Goal: Task Accomplishment & Management: Complete application form

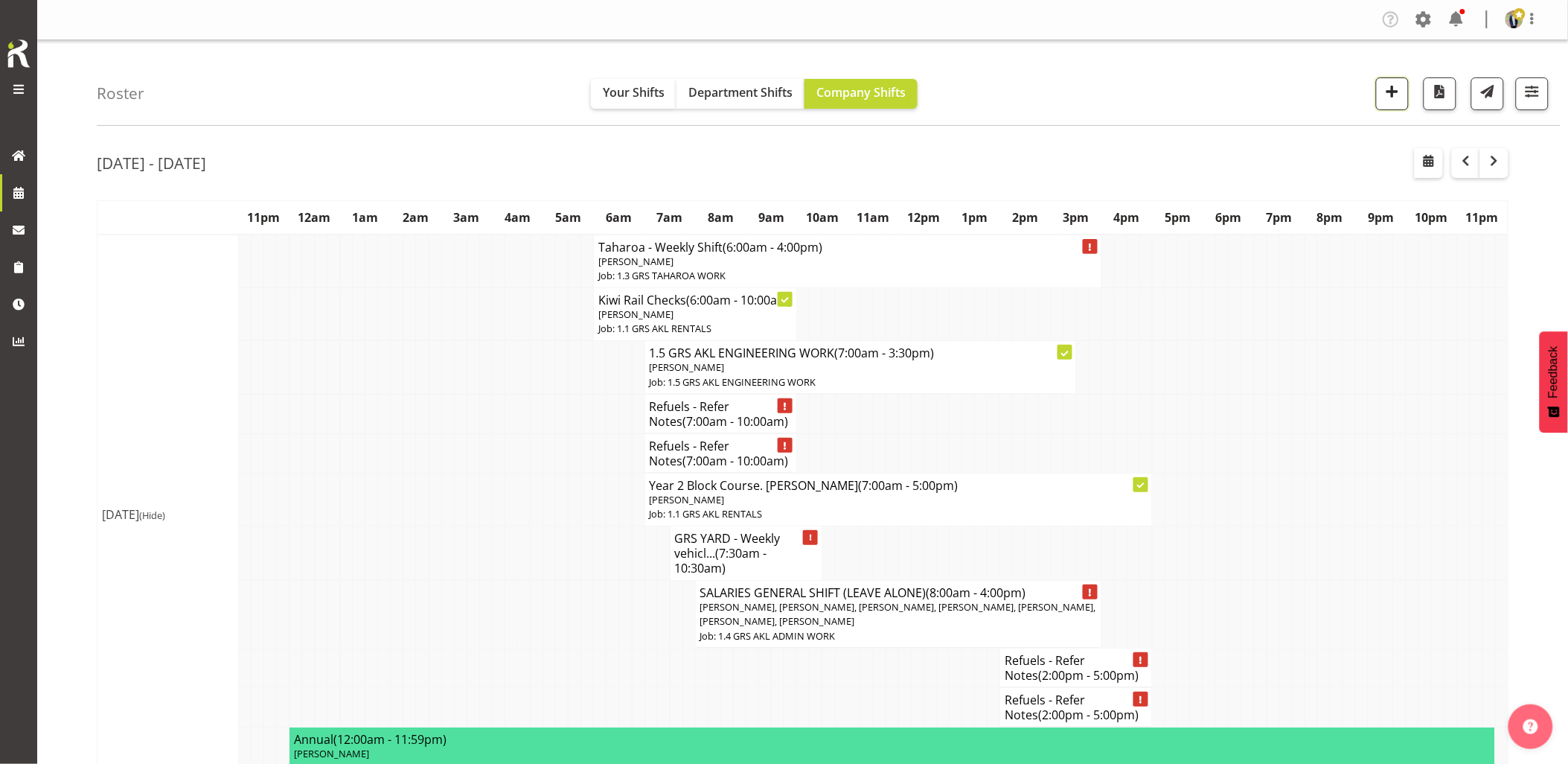
click at [1397, 90] on span "button" at bounding box center [1392, 92] width 19 height 19
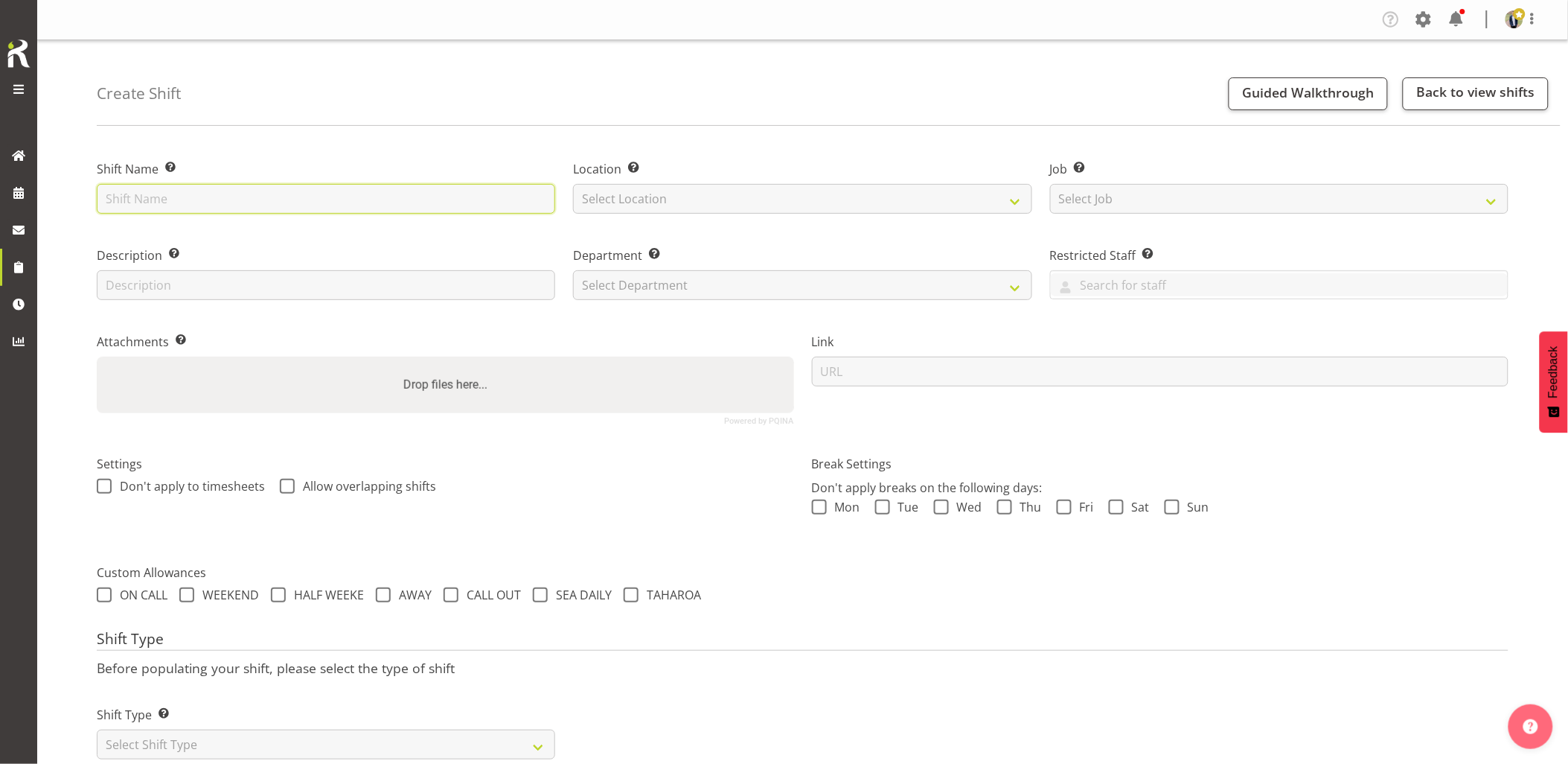
paste input "C016291"
drag, startPoint x: 422, startPoint y: 192, endPoint x: 768, endPoint y: 202, distance: 346.1
click at [768, 202] on div "Shift Name Enter a name for the shift (e.g. Day Shift). C016291 - Omexom - Fenc…" at bounding box center [803, 286] width 1430 height 295
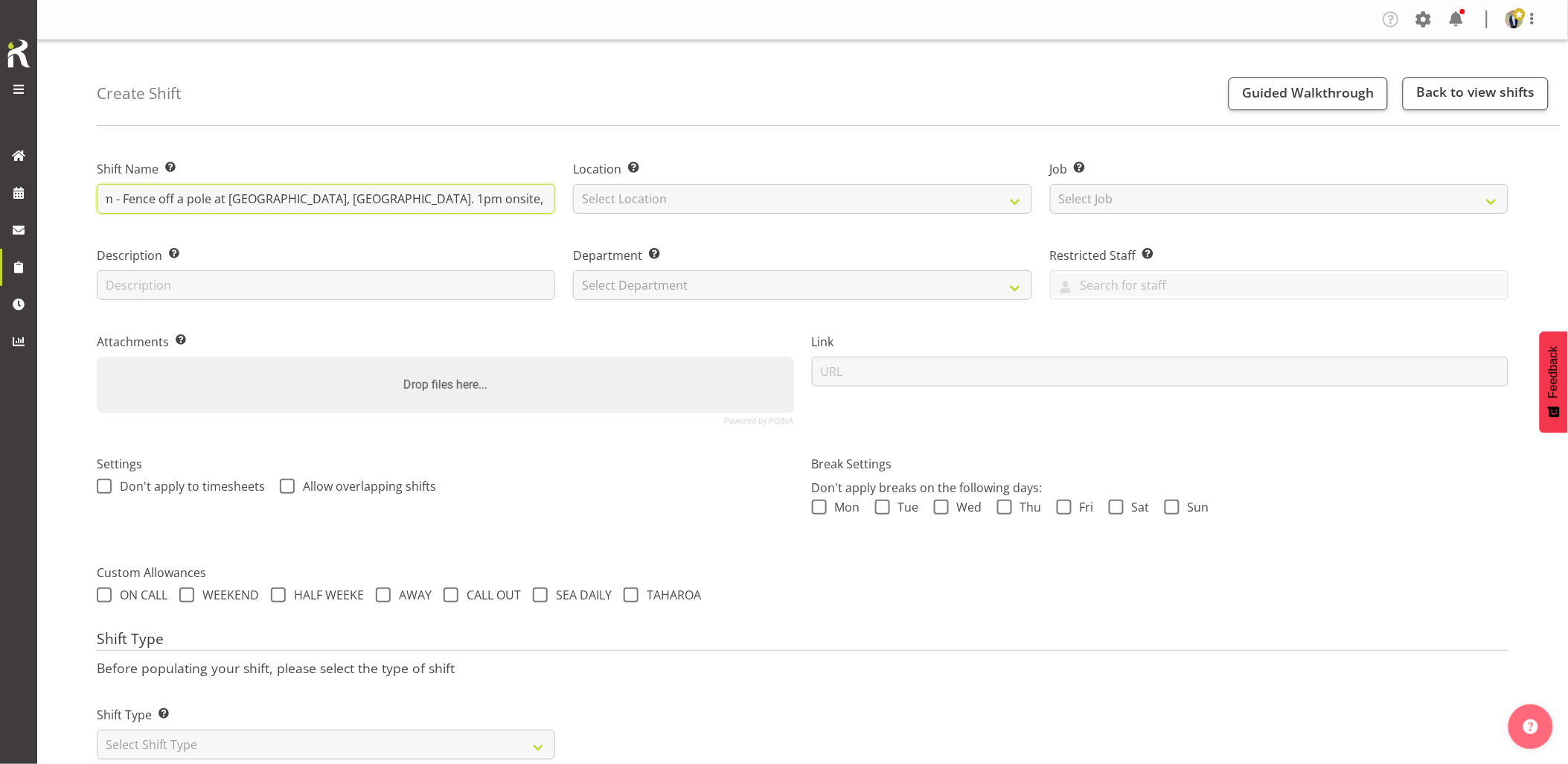
click at [551, 196] on input "C016291 - Omexom - Fence off a pole at East Coast Rd, Redvale. 1pm onsite, cont…" at bounding box center [326, 199] width 458 height 29
paste input "0212237551"
drag, startPoint x: 445, startPoint y: 199, endPoint x: 603, endPoint y: 196, distance: 158.0
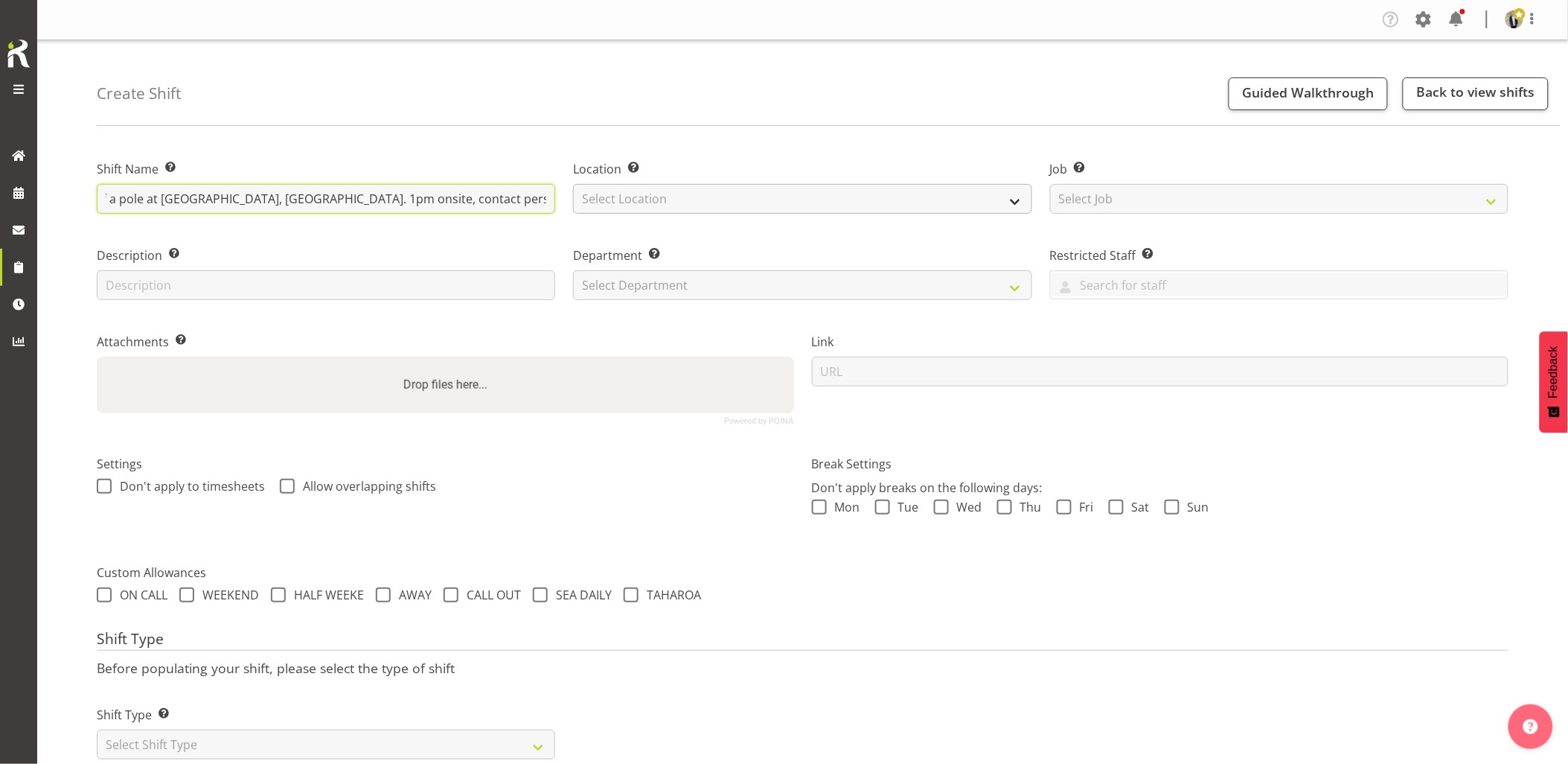
click at [603, 196] on div "Shift Name Enter a name for the shift (e.g. Day Shift). C016291 - Omexom - Fenc…" at bounding box center [803, 286] width 1430 height 295
type input "C016291 - Omexom - Fence off a pole at East Coast Rd, Redvale. 1pm onsite, cont…"
drag, startPoint x: 630, startPoint y: 195, endPoint x: 675, endPoint y: 206, distance: 46.3
click at [630, 195] on select "Select Location GRS Auckland GRS Hastings GRS Tauranga" at bounding box center [802, 199] width 458 height 29
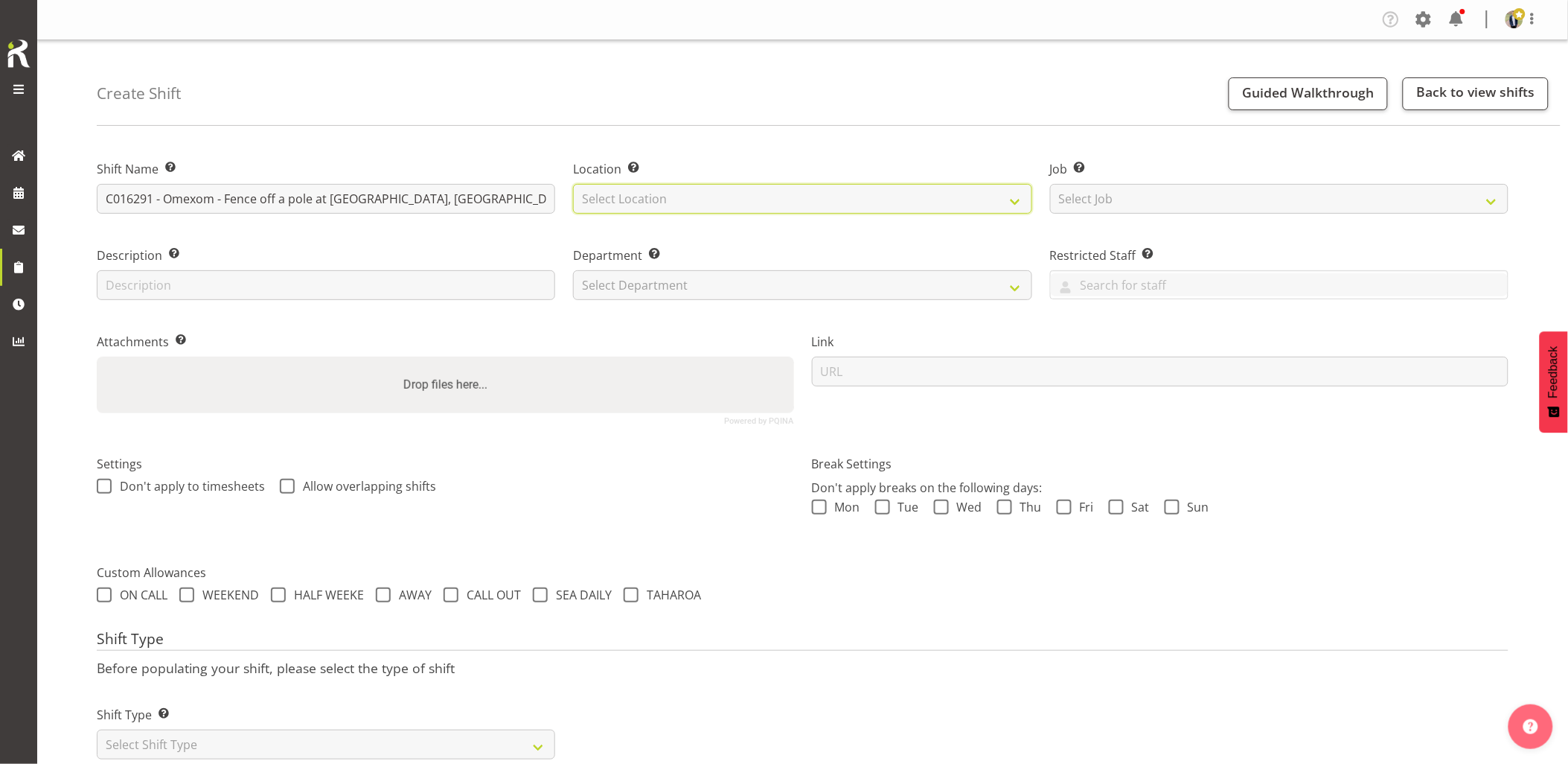
select select "28"
click at [573, 184] on select "Select Location GRS Auckland GRS Hastings GRS Tauranga" at bounding box center [802, 199] width 458 height 29
drag, startPoint x: 1106, startPoint y: 192, endPoint x: 1143, endPoint y: 214, distance: 43.0
click at [1106, 192] on select "Select Job Create new job 1.1 GRS AKL RENTALS 1.1 GRS AKL RENTALS AC 1.1 GRS AK…" at bounding box center [1279, 199] width 458 height 29
select select "7504"
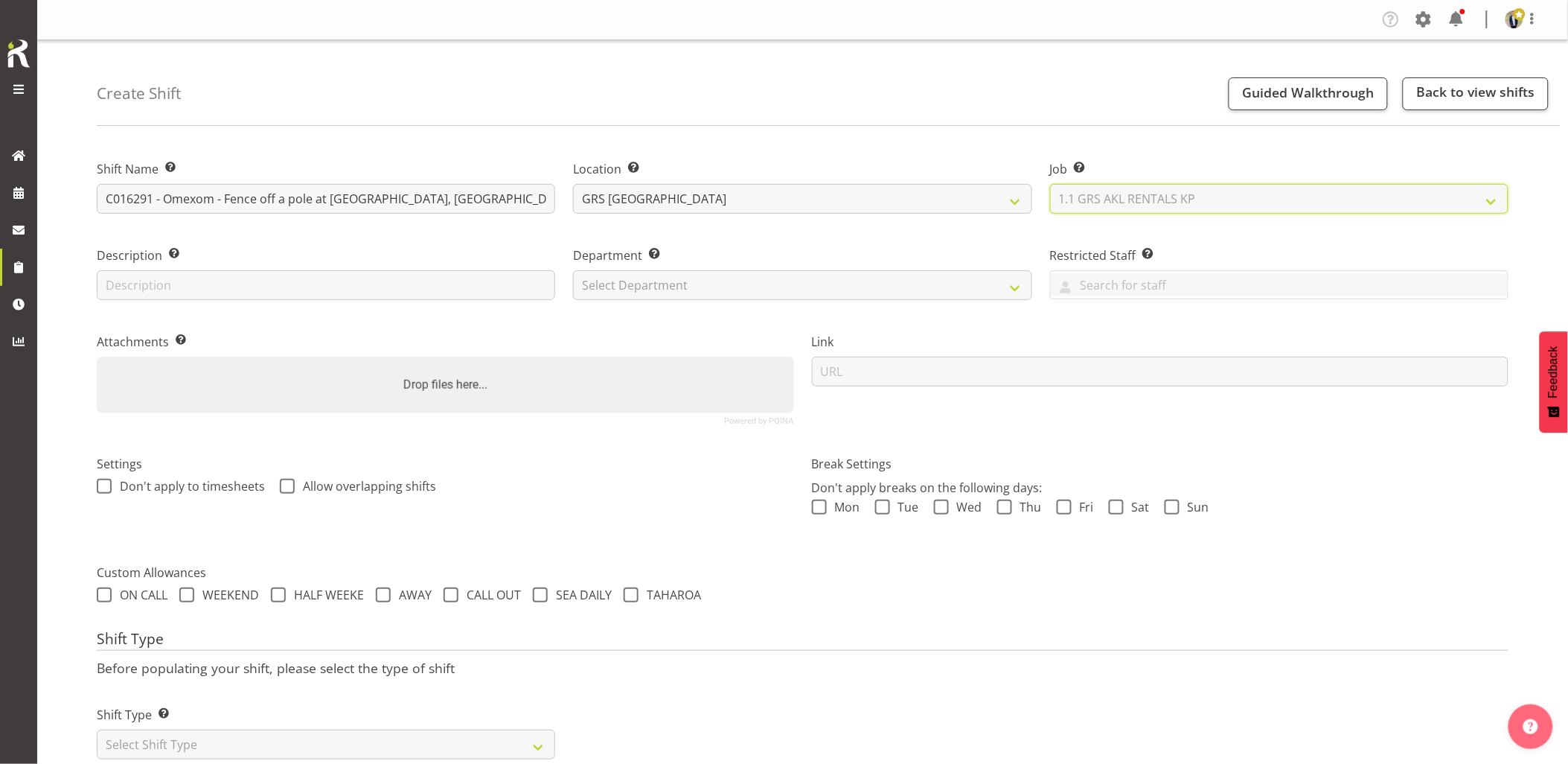
click at [1050, 184] on select "Select Job Create new job 1.1 GRS AKL RENTALS 1.1 GRS AKL RENTALS AC 1.1 GRS AK…" at bounding box center [1279, 199] width 458 height 29
click at [679, 285] on select "Select Department GRS HIRE AKL GRS HIRE AKL GRS HIRE TGA GRS HIRE HST GRS SALES…" at bounding box center [802, 285] width 458 height 29
select select "20"
click at [573, 270] on select "Select Department GRS HIRE AKL GRS HIRE AKL GRS HIRE TGA GRS HIRE HST GRS SALES…" at bounding box center [802, 285] width 458 height 29
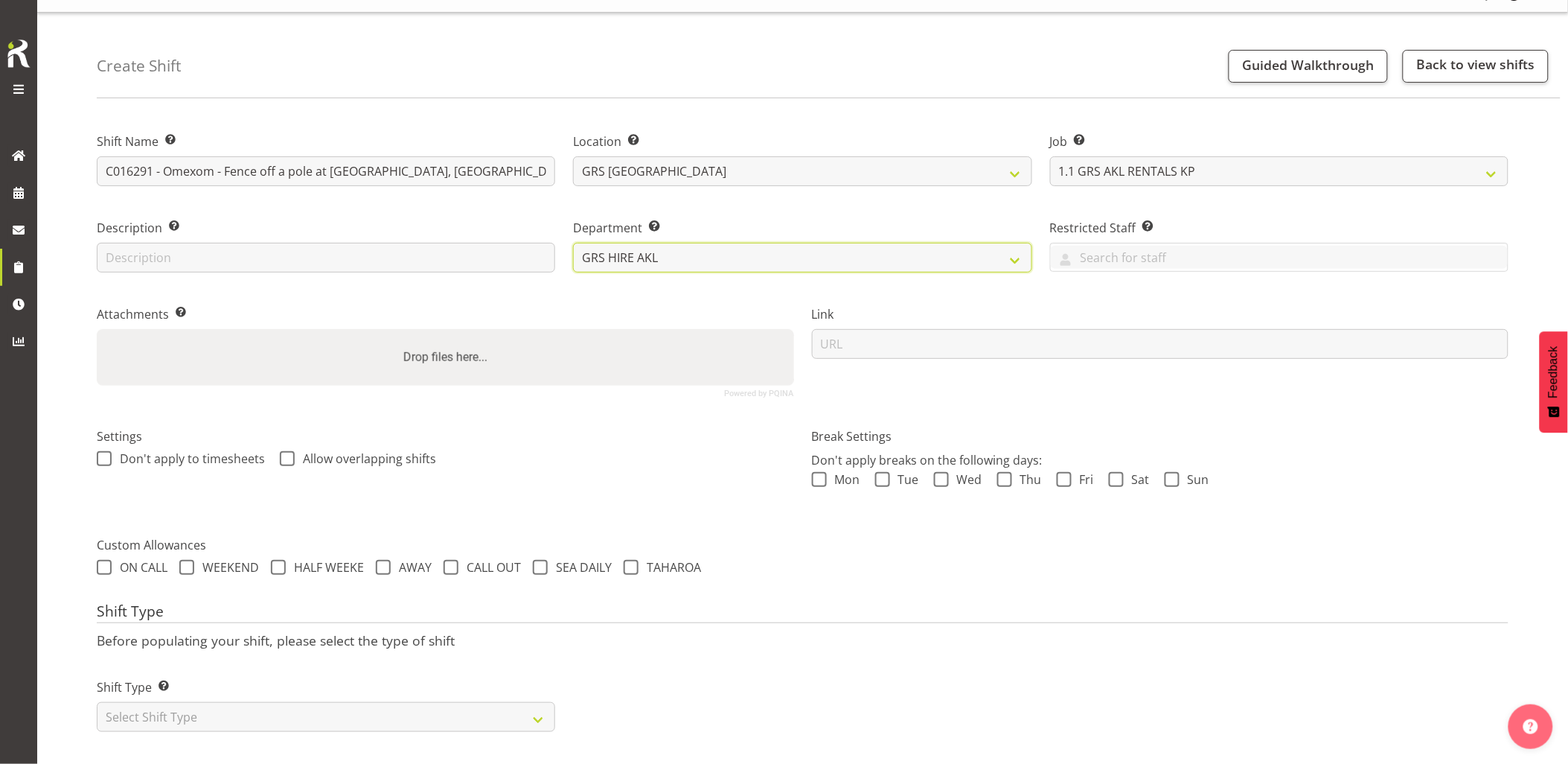
scroll to position [43, 0]
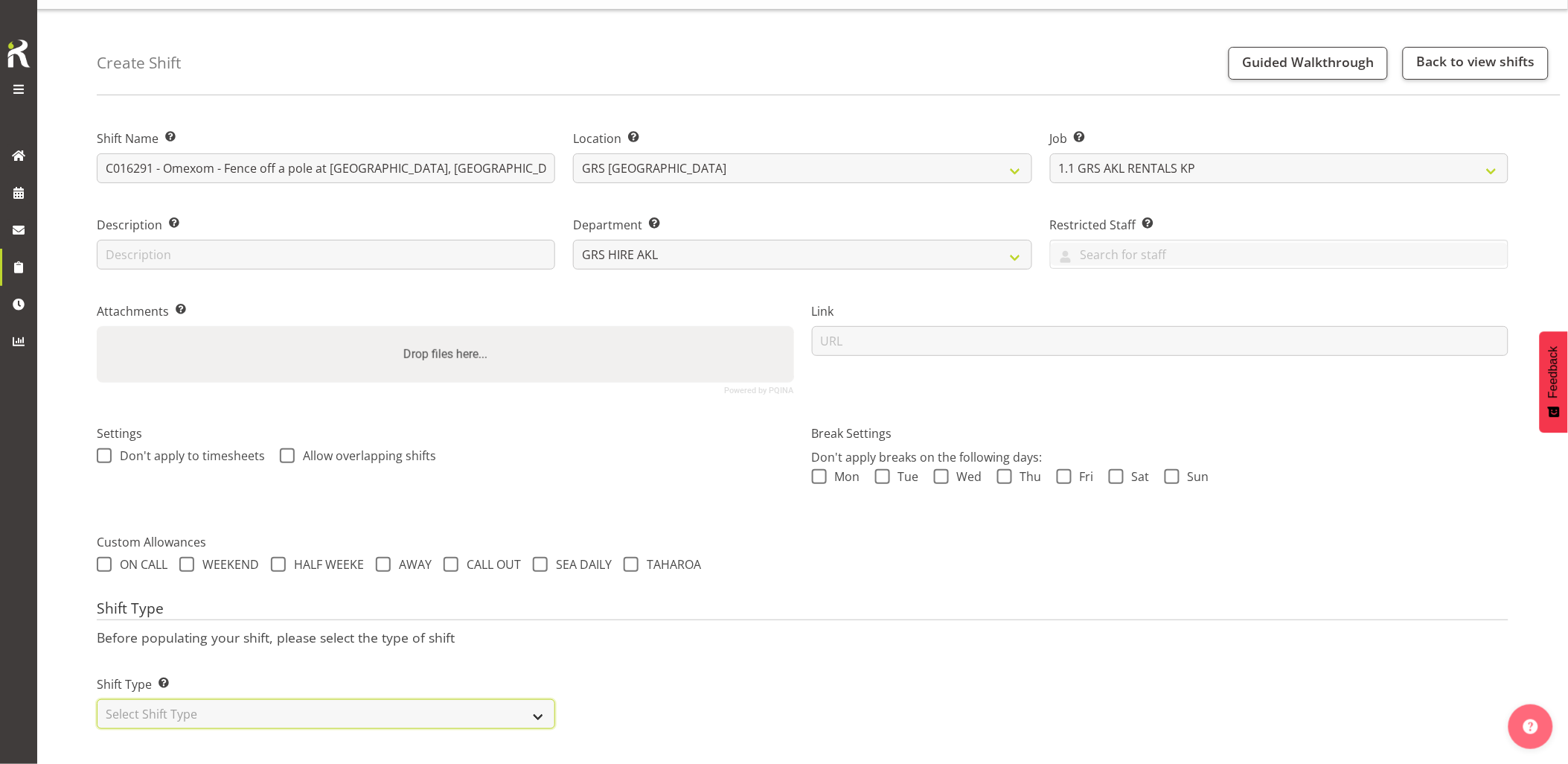
click at [232, 710] on select "Select Shift Type One Off Shift Recurring Shift Rotating Shift" at bounding box center [326, 714] width 458 height 29
select select "one_off"
click at [97, 699] on select "Select Shift Type One Off Shift Recurring Shift Rotating Shift" at bounding box center [326, 714] width 458 height 29
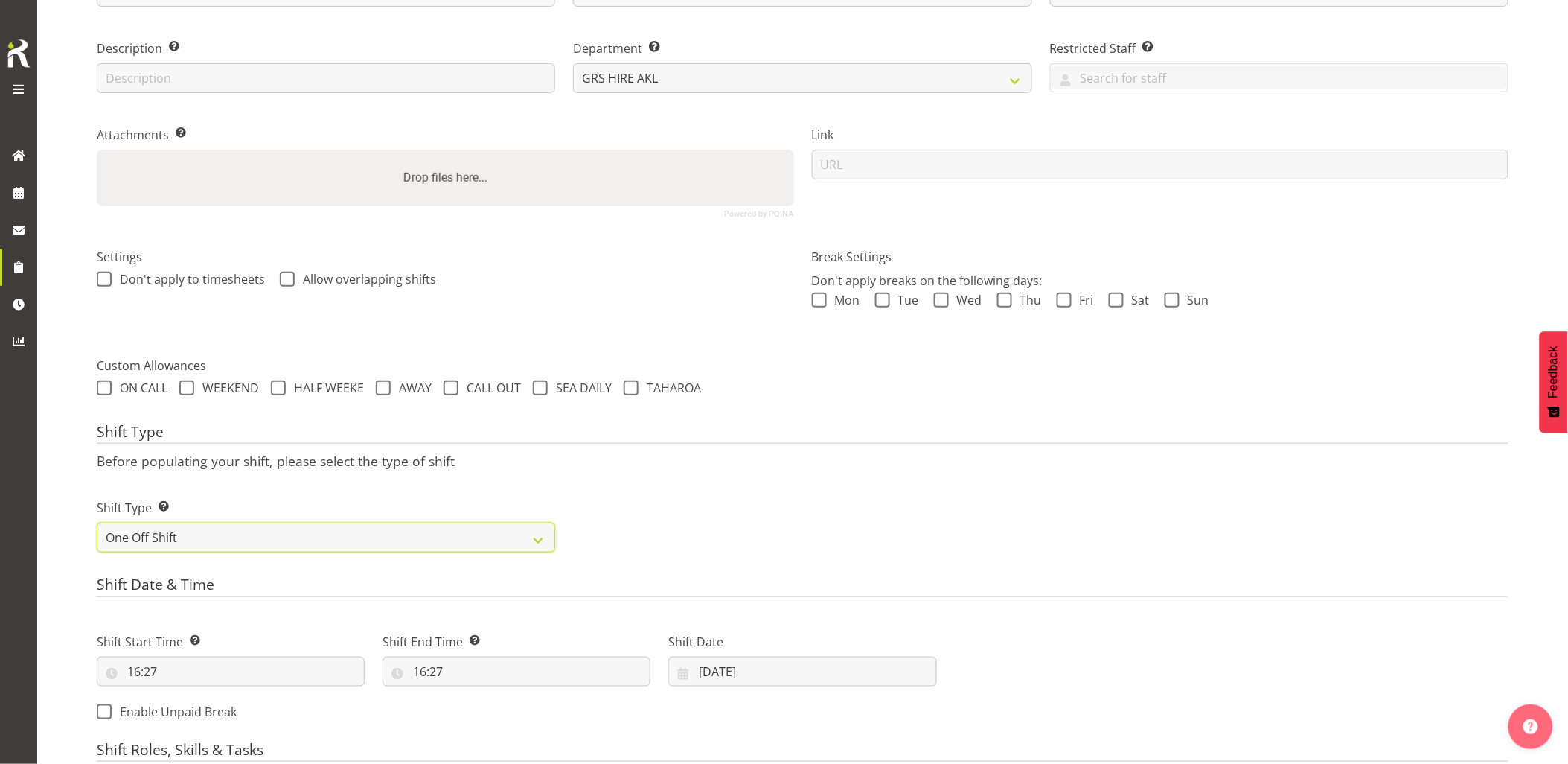
scroll to position [209, 0]
click at [195, 671] on input "16:27" at bounding box center [231, 670] width 268 height 29
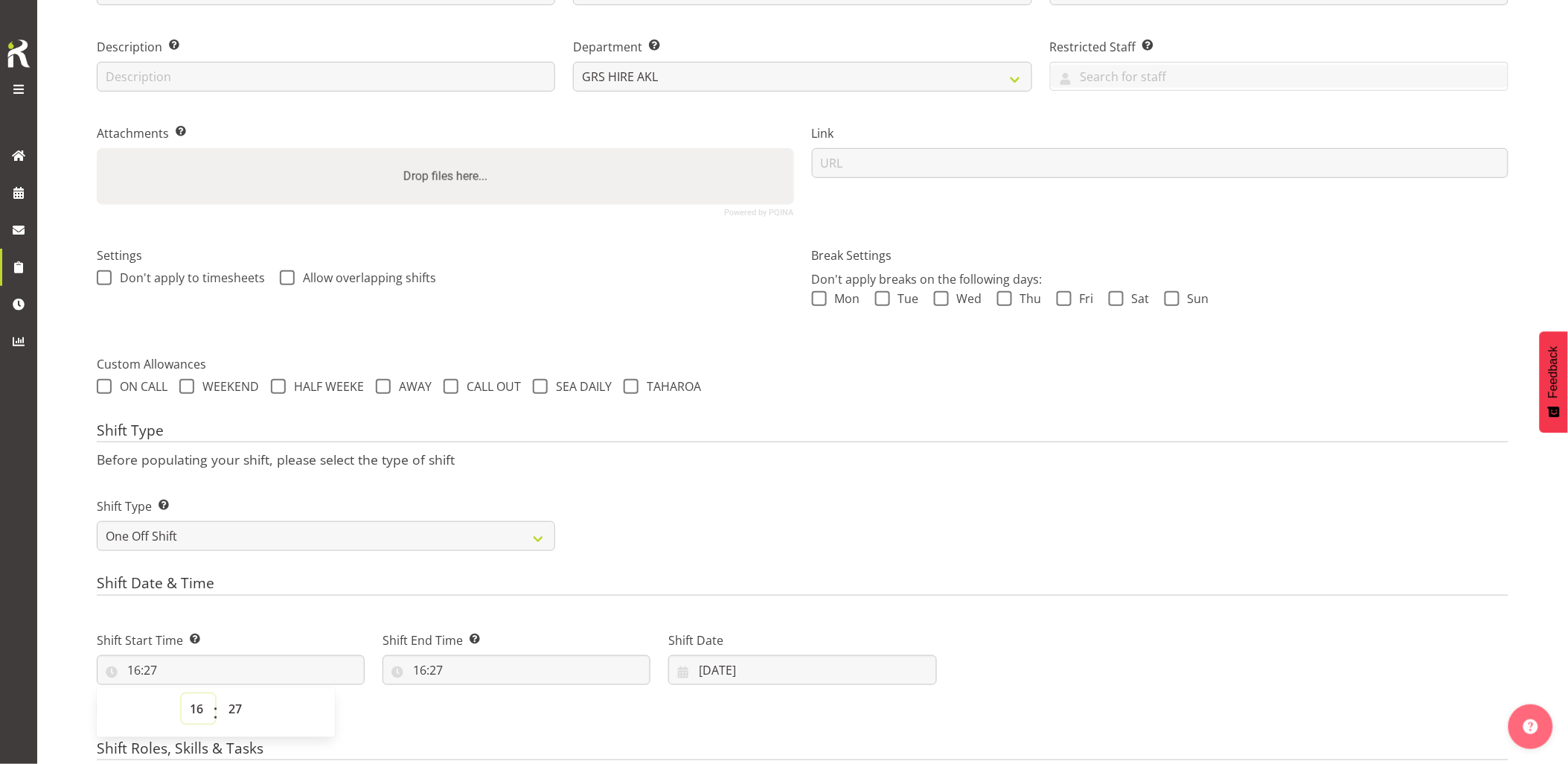
click at [202, 709] on select "00 01 02 03 04 05 06 07 08 09 10 11 12 13 14 15 16 17 18 19 20 21 22 23" at bounding box center [198, 709] width 33 height 29
select select "12"
click at [181, 694] on select "00 01 02 03 04 05 06 07 08 09 10 11 12 13 14 15 16 17 18 19 20 21 22 23" at bounding box center [198, 709] width 33 height 29
type input "12:27"
drag, startPoint x: 230, startPoint y: 703, endPoint x: 218, endPoint y: 503, distance: 200.4
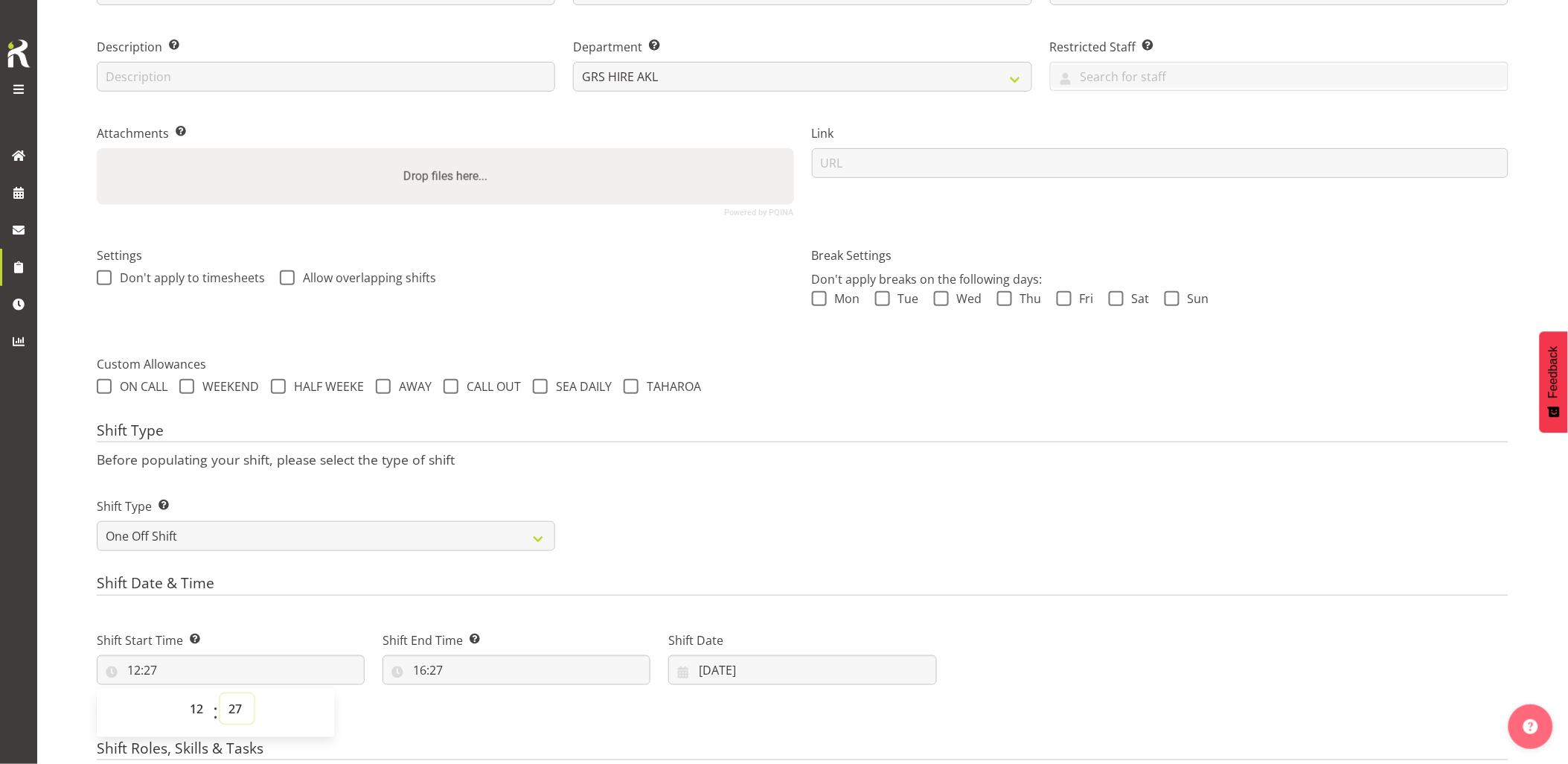
click at [230, 703] on select "00 01 02 03 04 05 06 07 08 09 10 11 12 13 14 15 16 17 18 19 20 21 22 23 24 25 2…" at bounding box center [237, 709] width 33 height 29
select select "0"
click at [220, 694] on select "00 01 02 03 04 05 06 07 08 09 10 11 12 13 14 15 16 17 18 19 20 21 22 23 24 25 2…" at bounding box center [237, 709] width 33 height 29
type input "12:00"
click at [477, 673] on input "16:27" at bounding box center [516, 670] width 268 height 29
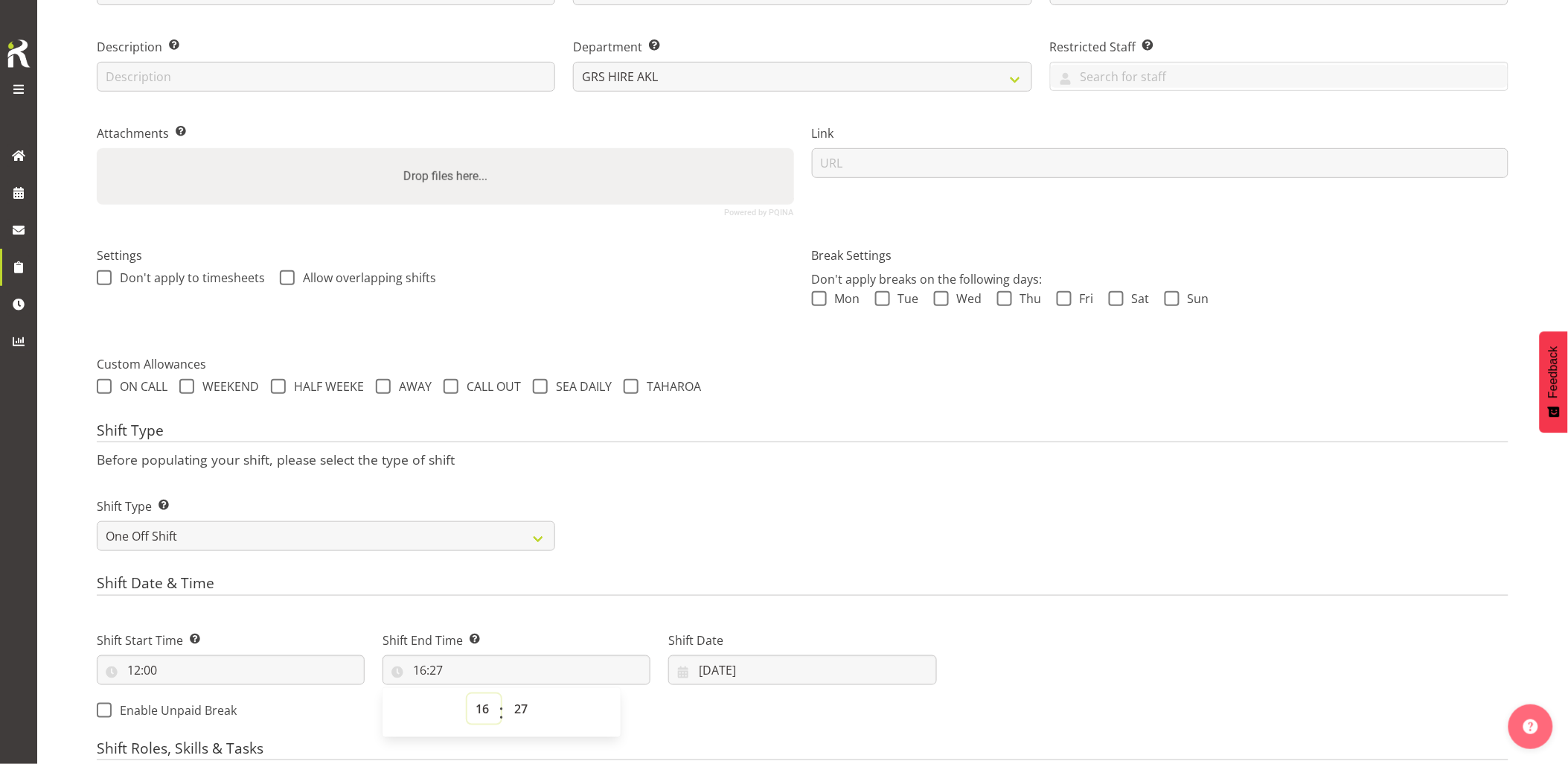
click at [482, 708] on select "00 01 02 03 04 05 06 07 08 09 10 11 12 13 14 15 16 17 18 19 20 21 22 23" at bounding box center [484, 709] width 33 height 29
select select "14"
click at [468, 694] on select "00 01 02 03 04 05 06 07 08 09 10 11 12 13 14 15 16 17 18 19 20 21 22 23" at bounding box center [484, 709] width 33 height 29
type input "14:27"
drag, startPoint x: 526, startPoint y: 683, endPoint x: 527, endPoint y: 701, distance: 18.0
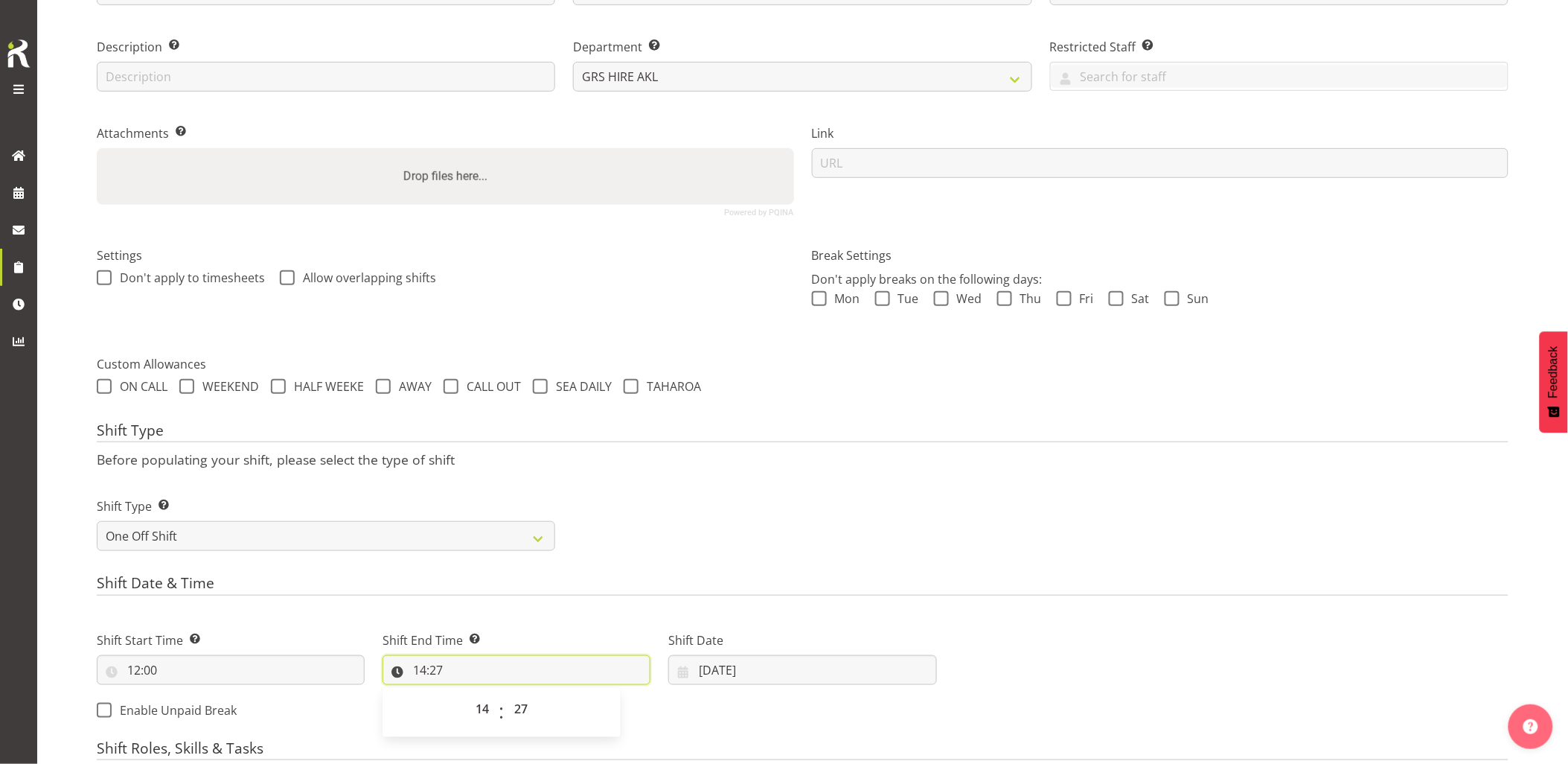
click at [525, 685] on div "14:27 00 01 02 03 04 05 06 07 08 09 10 11 12 13 14 15 16 17 18 19 20 21 22 23 :…" at bounding box center [516, 670] width 268 height 29
click at [529, 701] on div "Shift Start Time Set the time of the day you wish this shift to start 12:00 00 …" at bounding box center [516, 671] width 858 height 121
click at [524, 657] on input "14:27" at bounding box center [516, 670] width 268 height 29
click at [526, 675] on input "14:27" at bounding box center [516, 670] width 268 height 29
click at [520, 704] on div "Shift Start Time Set the time of the day you wish this shift to start 12:00 00 …" at bounding box center [516, 671] width 858 height 121
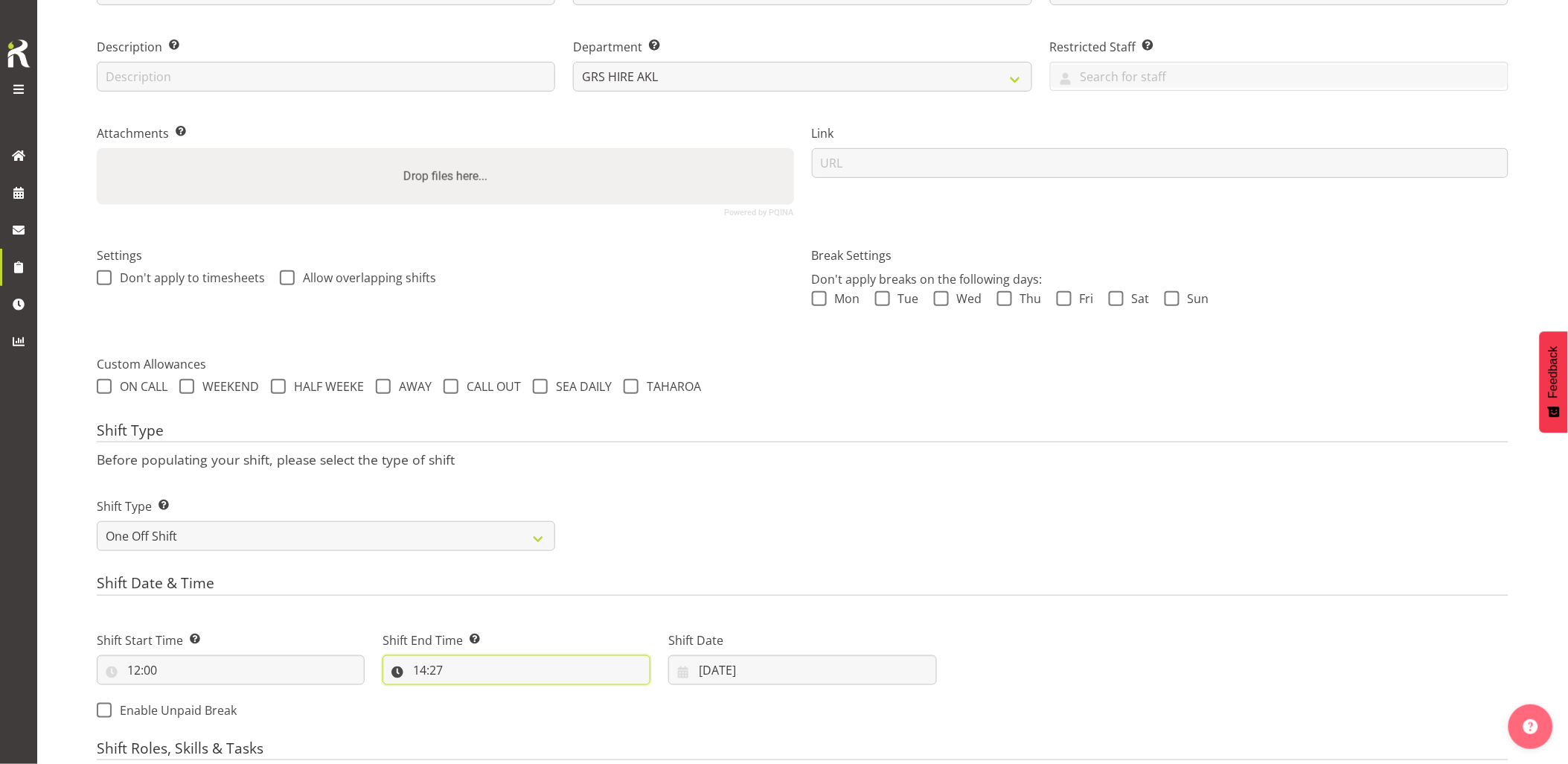
click at [524, 672] on input "14:27" at bounding box center [516, 670] width 268 height 29
click at [524, 697] on select "00 01 02 03 04 05 06 07 08 09 10 11 12 13 14 15 16 17 18 19 20 21 22 23 24 25 2…" at bounding box center [523, 709] width 33 height 29
select select "30"
click at [506, 694] on select "00 01 02 03 04 05 06 07 08 09 10 11 12 13 14 15 16 17 18 19 20 21 22 23 24 25 2…" at bounding box center [523, 709] width 33 height 29
type input "14:30"
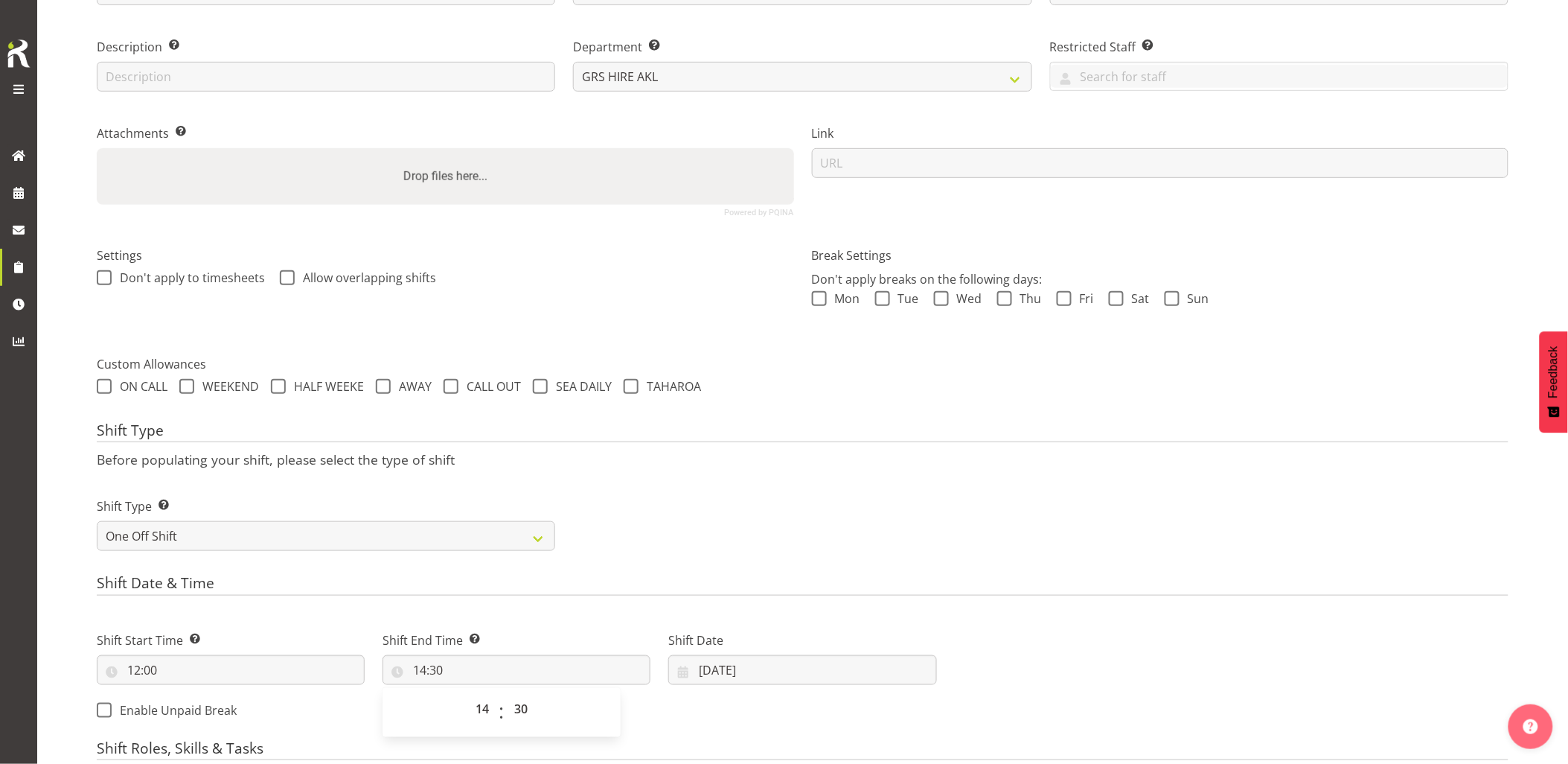
click at [598, 593] on h4 "Shift Date & Time" at bounding box center [803, 585] width 1412 height 21
click at [720, 656] on input "02/10/2025" at bounding box center [803, 670] width 268 height 29
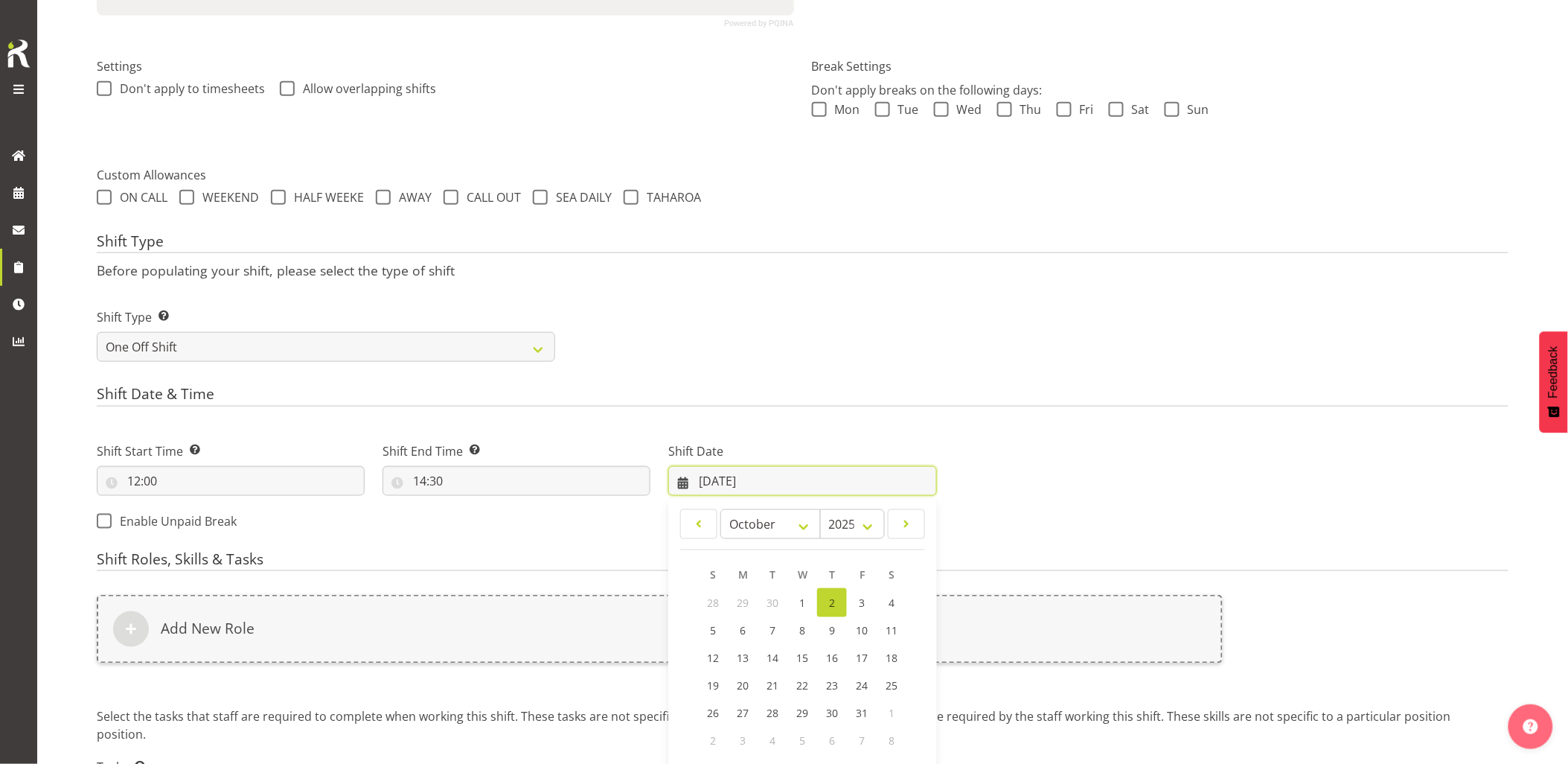
scroll to position [456, 0]
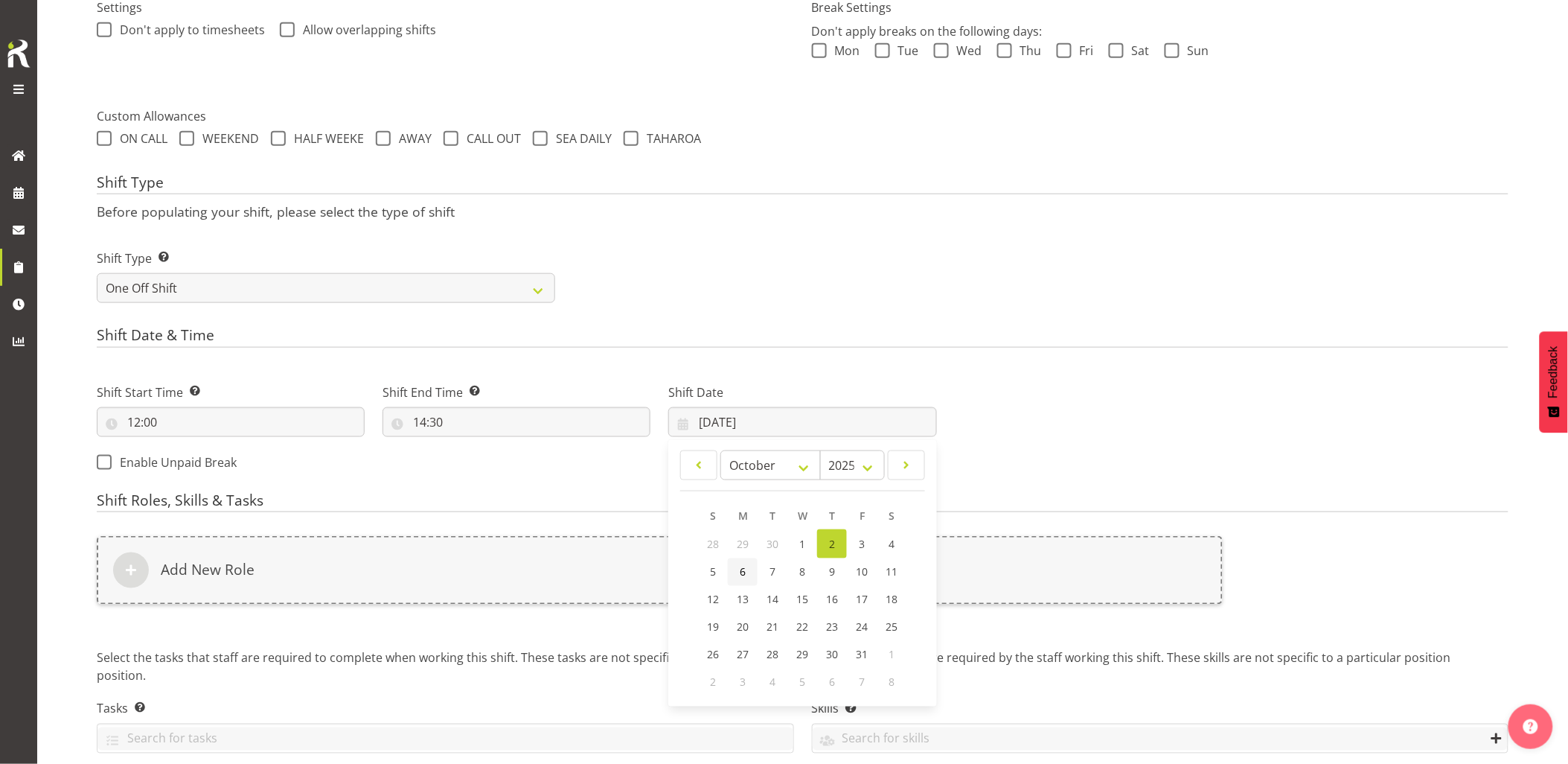
click at [746, 579] on link "6" at bounding box center [743, 572] width 29 height 28
type input "06/10/2025"
click at [744, 579] on div "Add New Role" at bounding box center [660, 570] width 1126 height 68
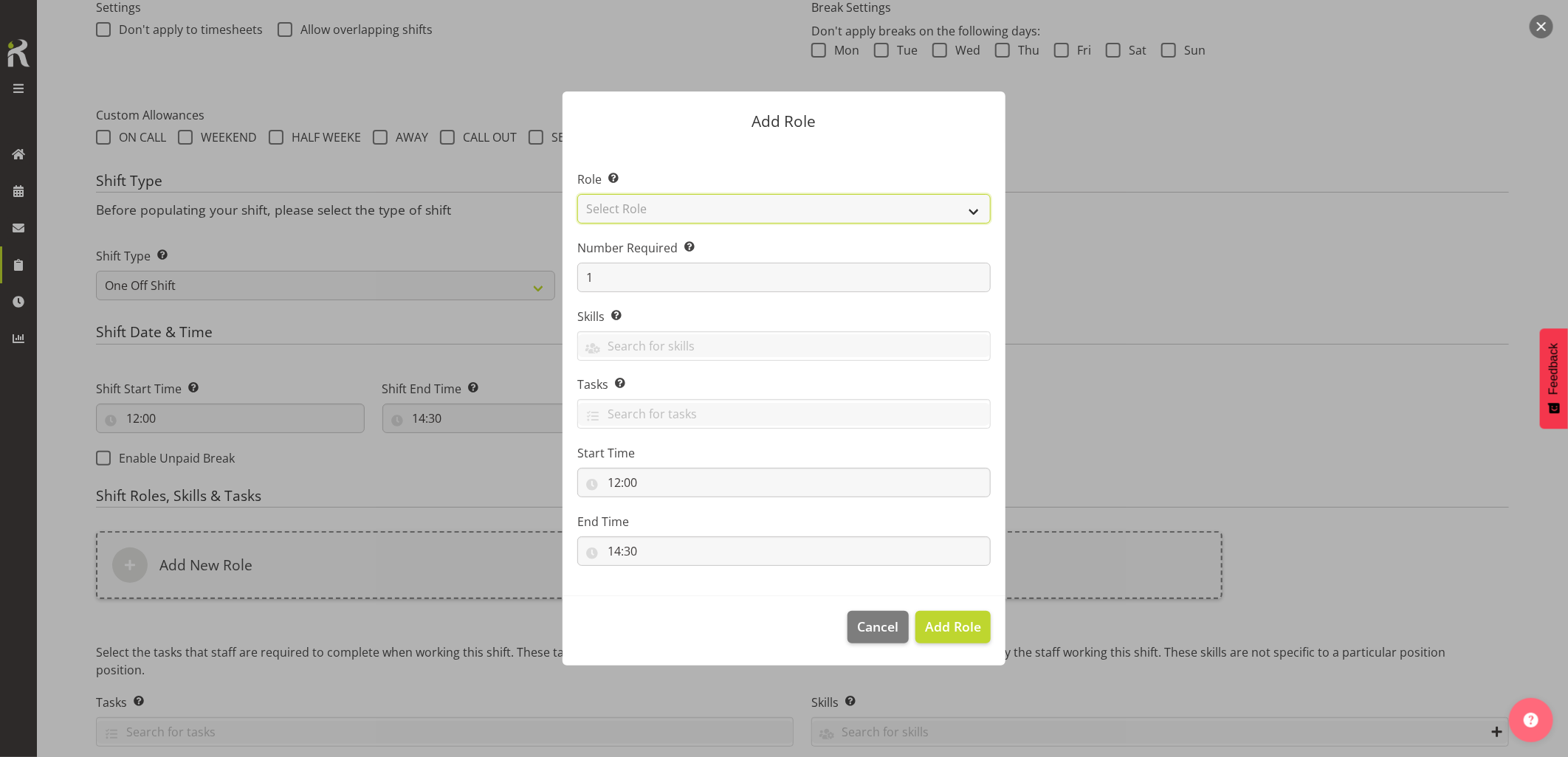
click at [623, 212] on select "Select Role Account Manager Electrician Engineering GM HSEQ manager MECH Mechan…" at bounding box center [784, 208] width 414 height 29
select select "20"
click at [578, 194] on select "Select Role Account Manager Electrician Engineering GM HSEQ manager MECH Mechan…" at bounding box center [784, 208] width 414 height 29
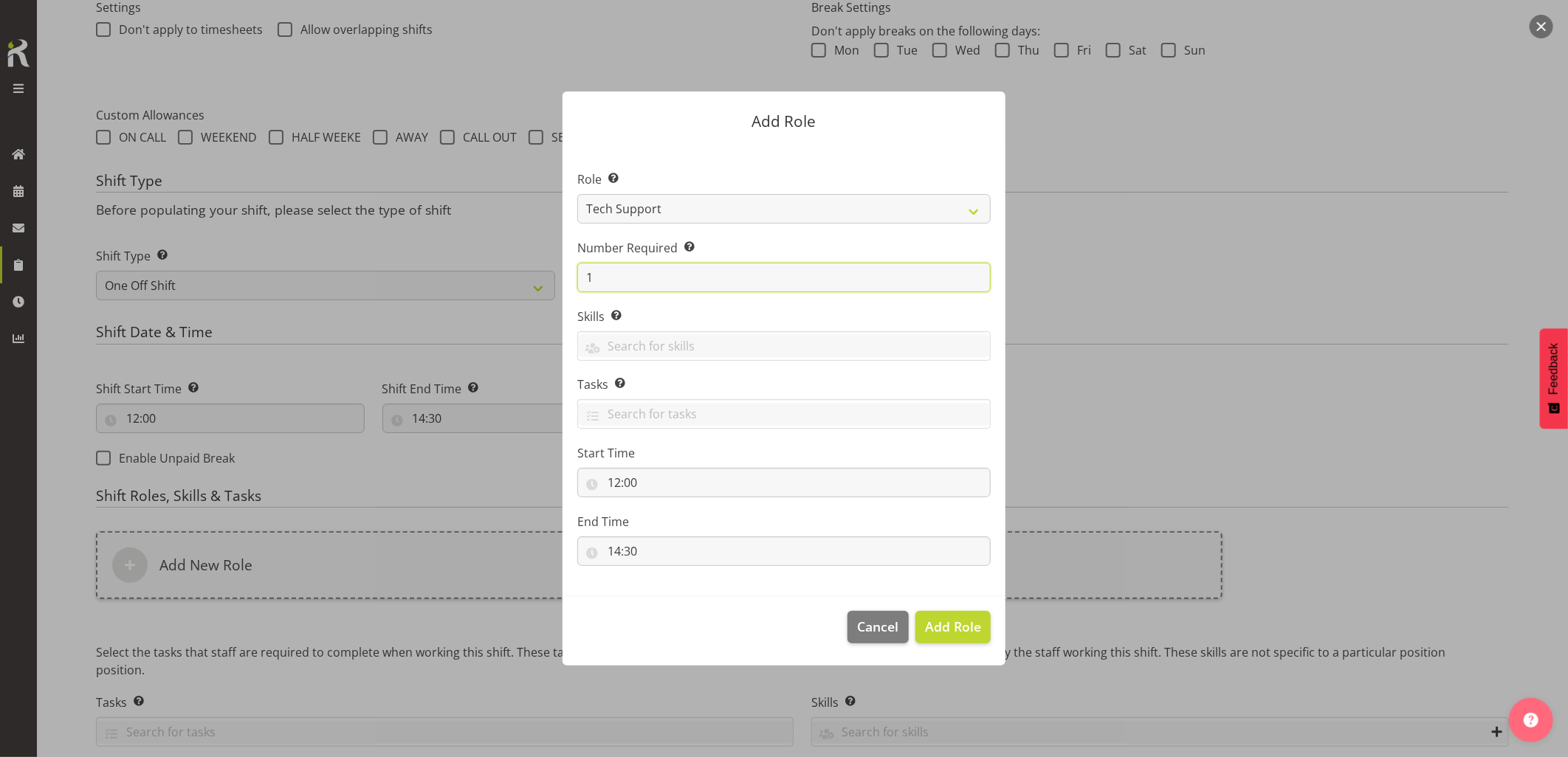
click at [532, 279] on form "Add Role Role Select the role you wish to add to the shift. Account Manager Ele…" at bounding box center [784, 378] width 708 height 647
type input "2"
click at [966, 627] on span "Add 2 Roles" at bounding box center [944, 626] width 74 height 18
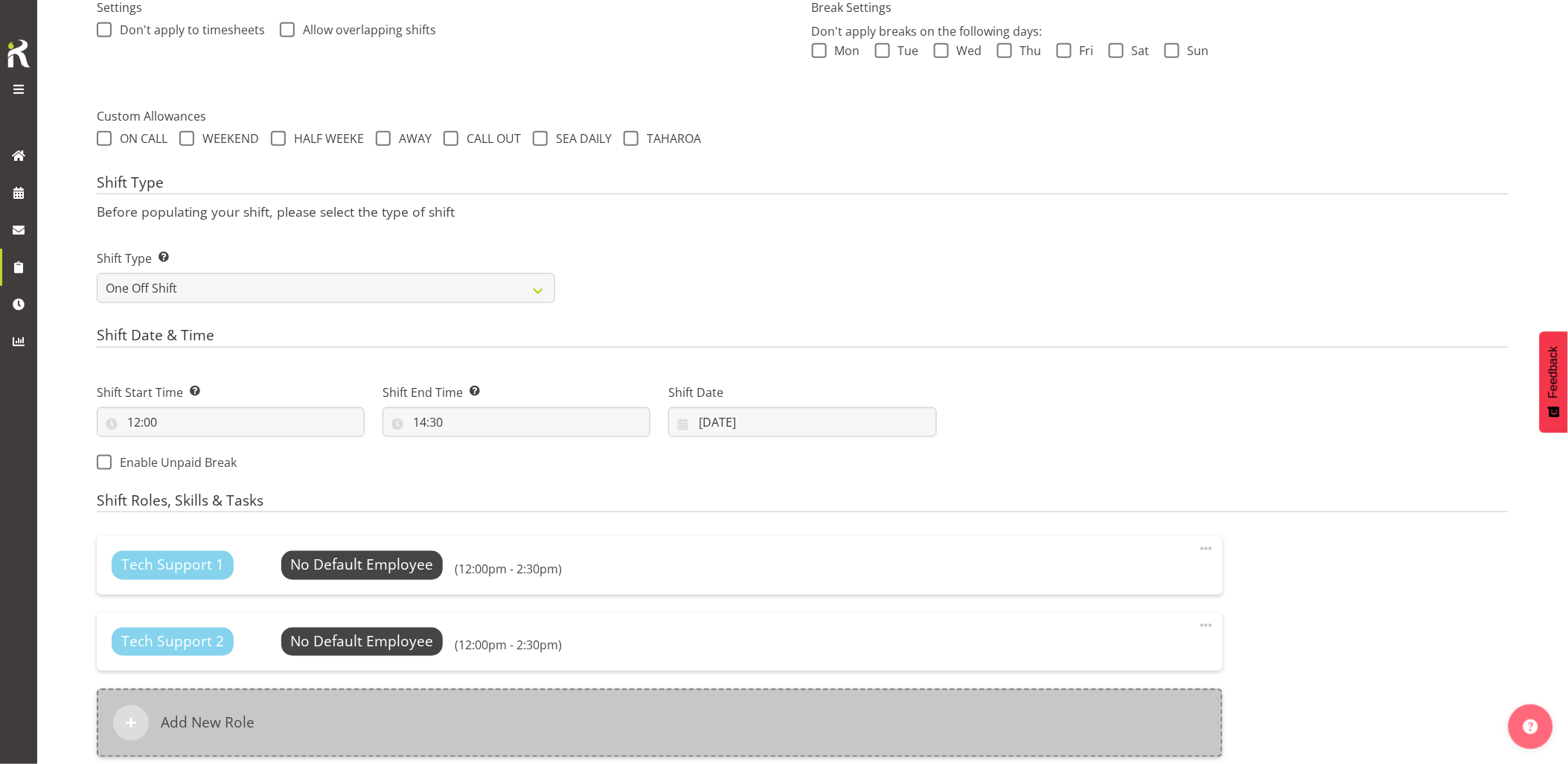
click at [615, 711] on div "Add New Role" at bounding box center [660, 723] width 1126 height 68
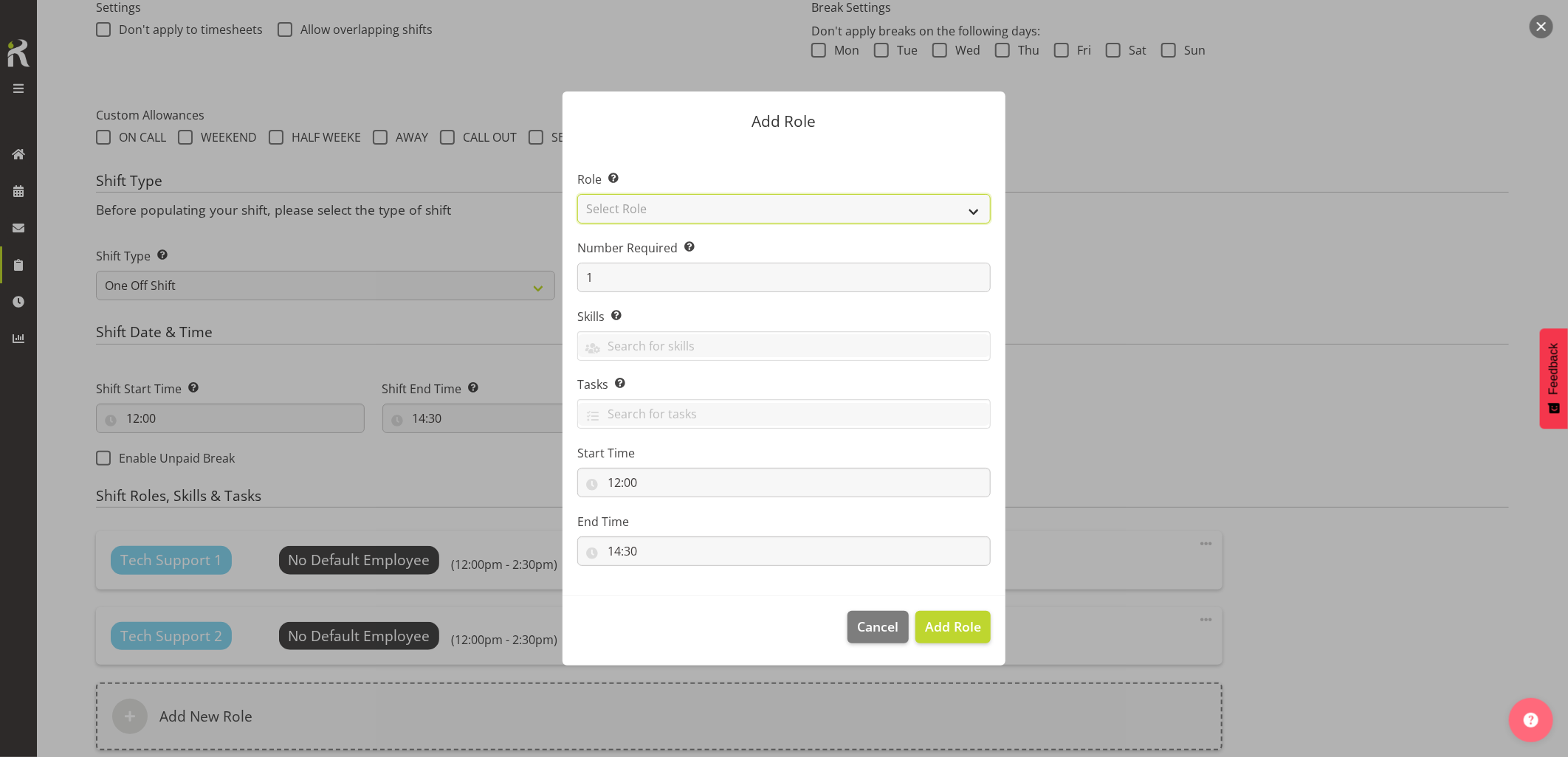
click at [618, 212] on select "Select Role Account Manager Electrician Engineering GM HSEQ manager MECH Mechan…" at bounding box center [784, 208] width 414 height 29
select select "27"
click at [578, 194] on select "Select Role Account Manager Electrician Engineering GM HSEQ manager MECH Mechan…" at bounding box center [784, 208] width 414 height 29
click at [954, 633] on span "Add Role" at bounding box center [953, 626] width 56 height 18
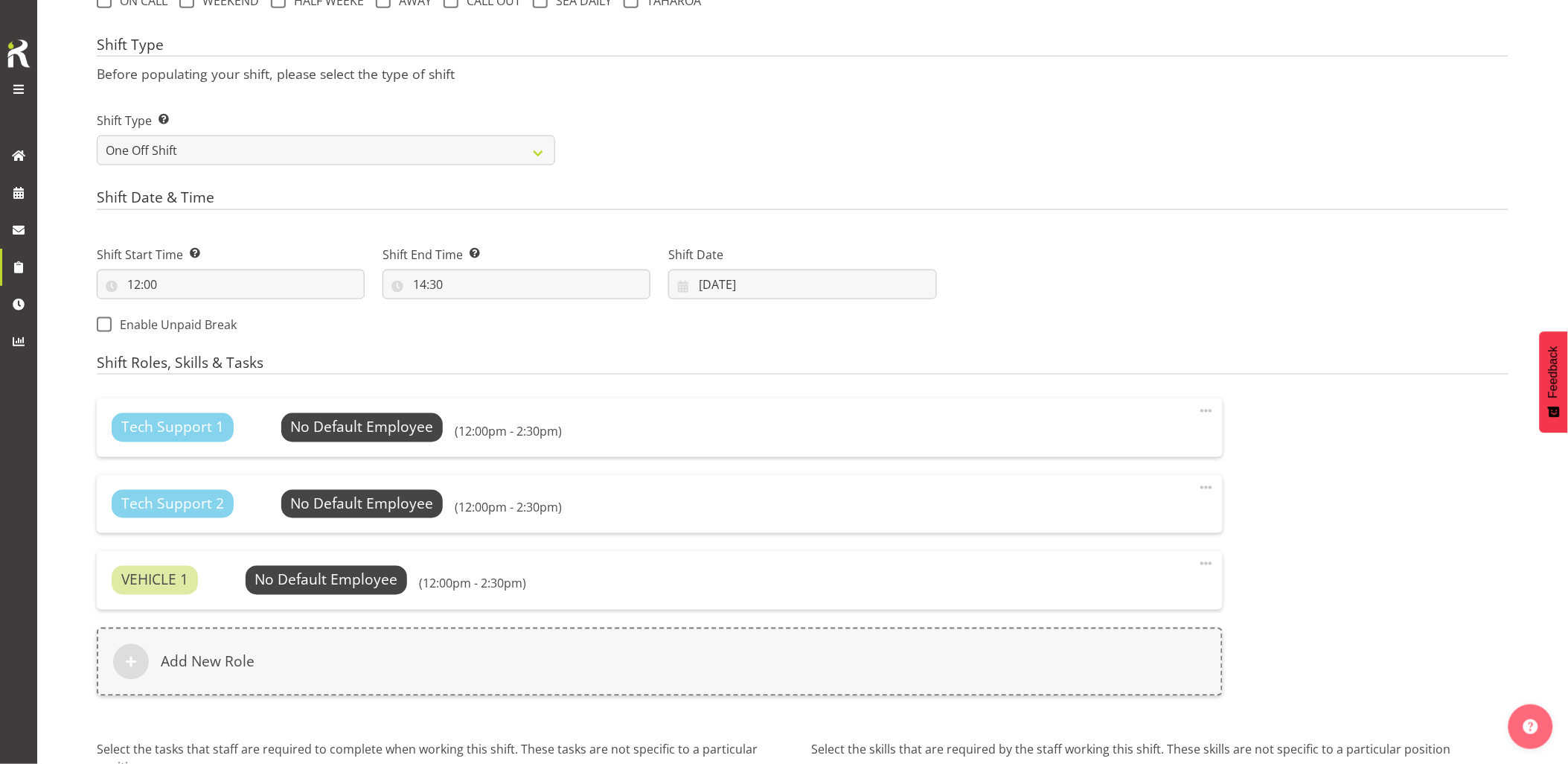
scroll to position [748, 0]
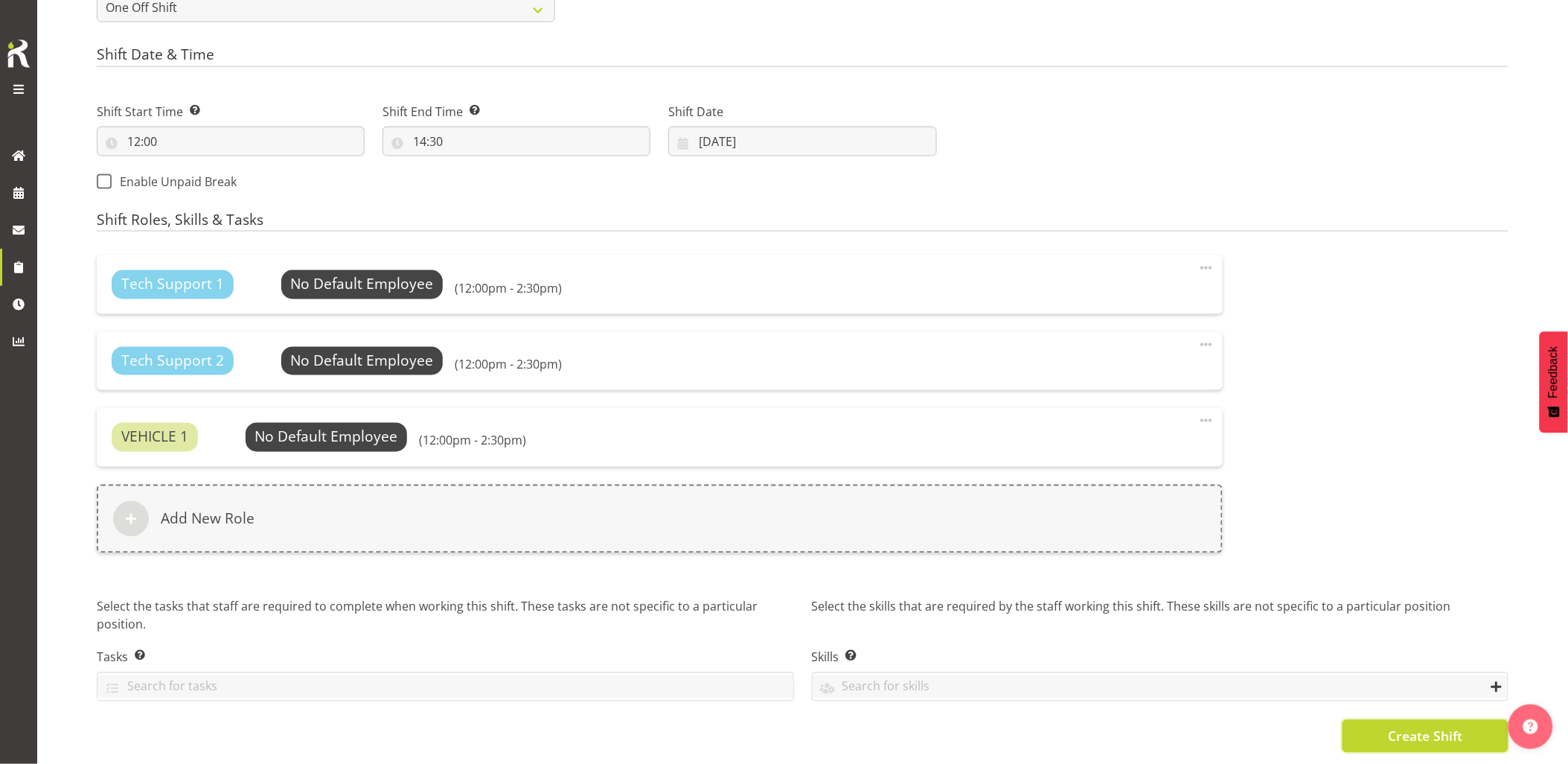
click at [1405, 727] on span "Create Shift" at bounding box center [1425, 736] width 74 height 19
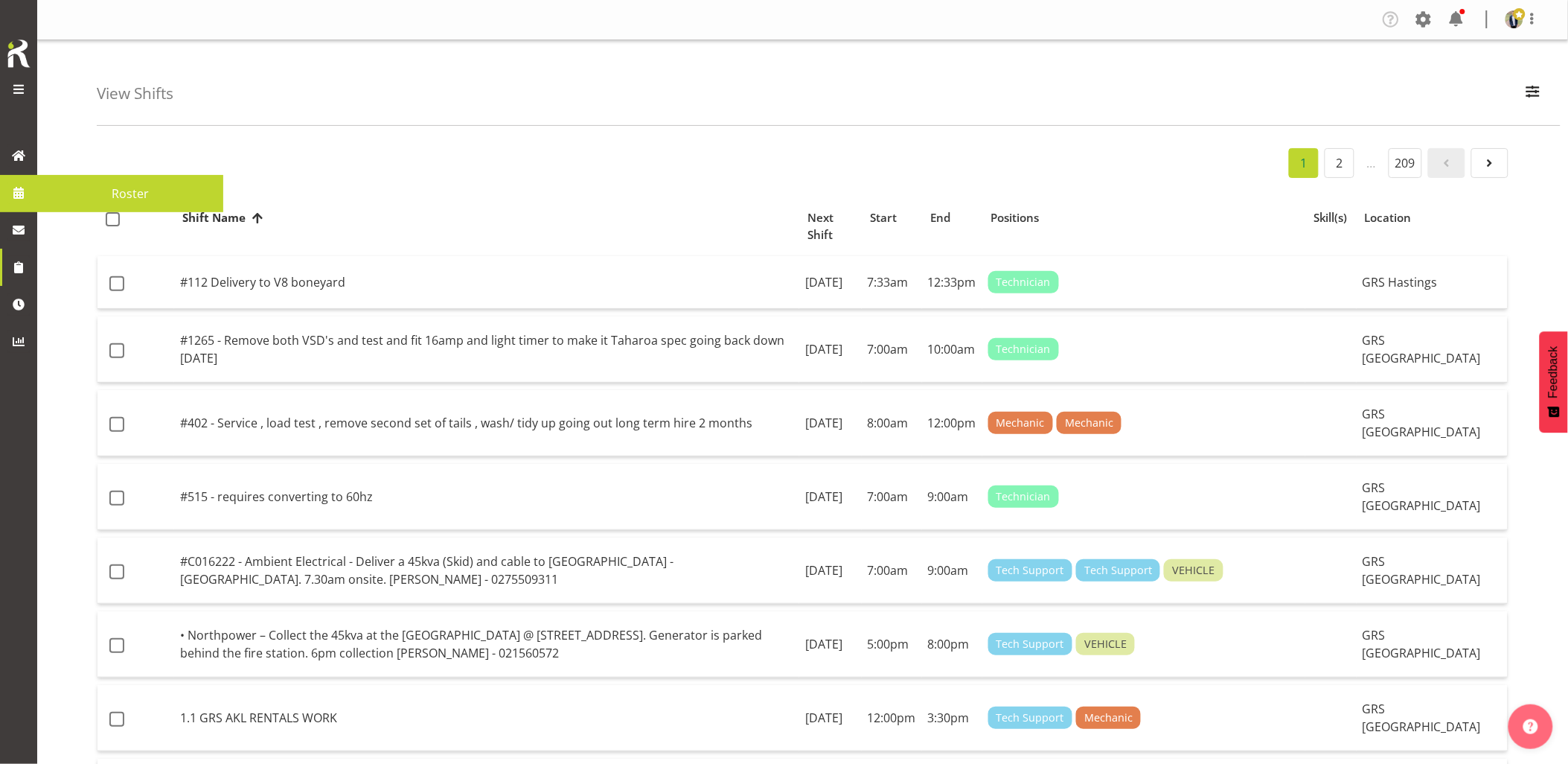
click at [26, 197] on span at bounding box center [19, 192] width 22 height 22
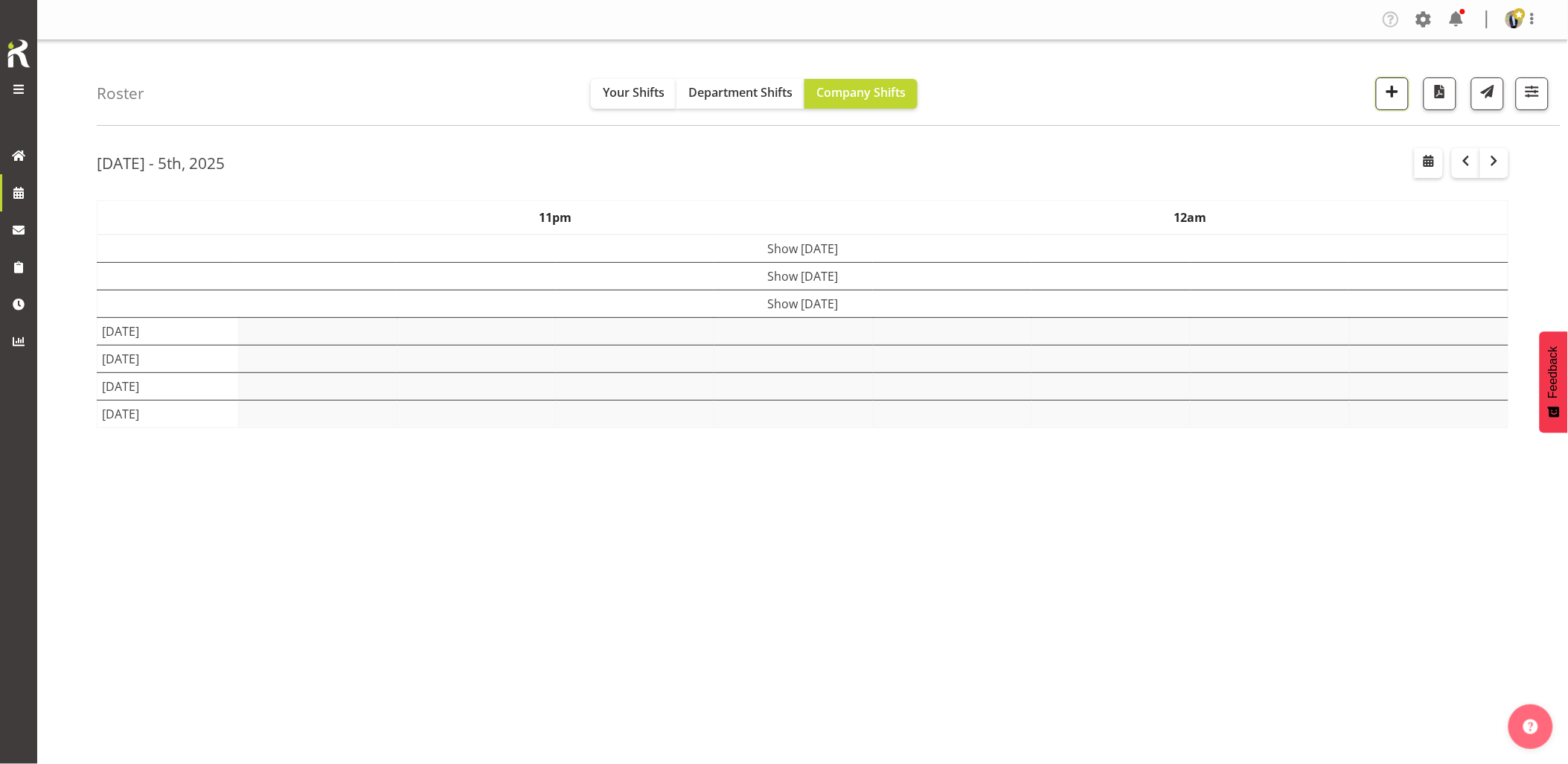
click at [1395, 102] on span "button" at bounding box center [1392, 92] width 19 height 19
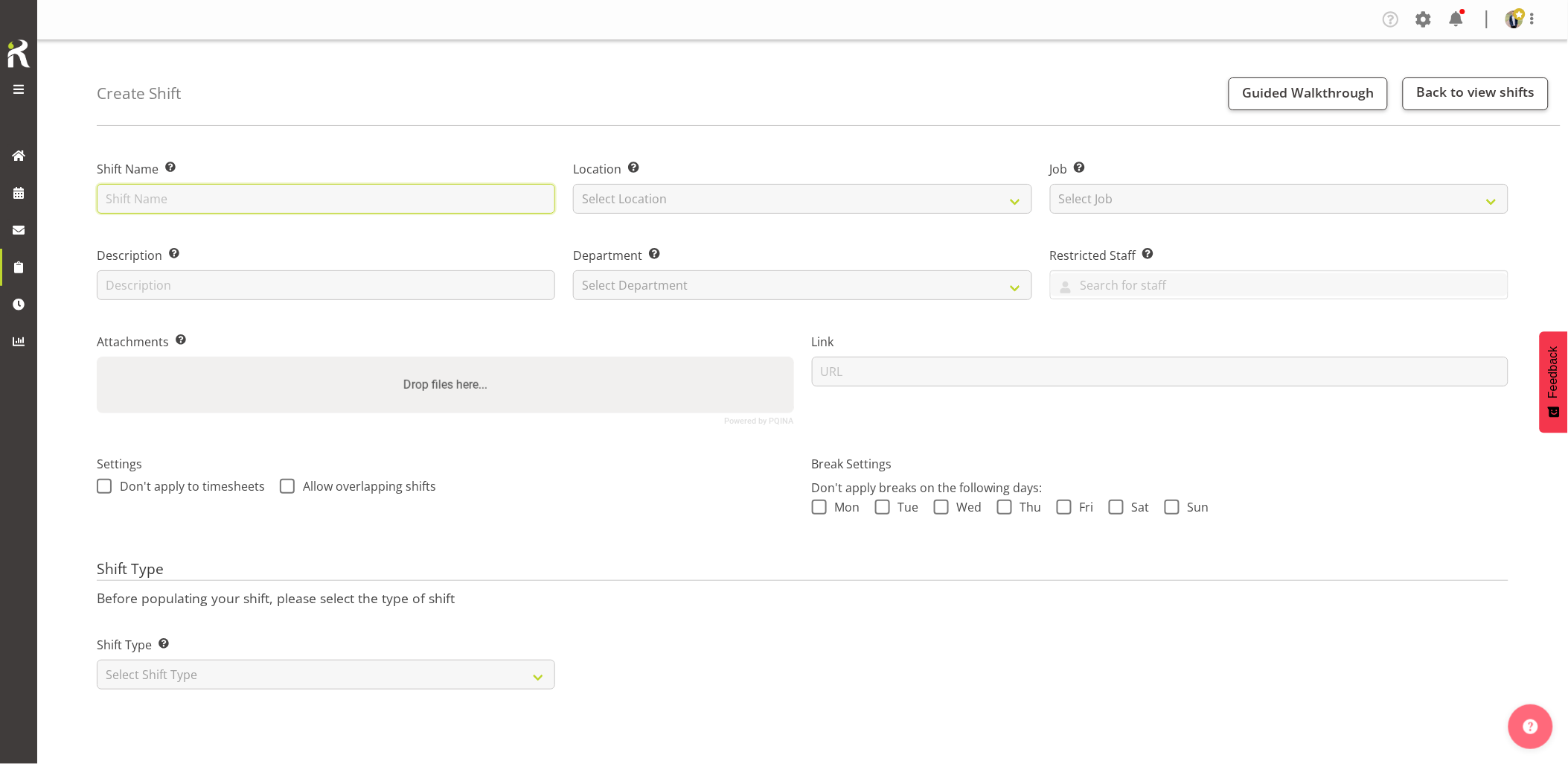
click at [254, 206] on input "text" at bounding box center [326, 199] width 458 height 29
click at [224, 202] on input "text" at bounding box center [326, 199] width 458 height 29
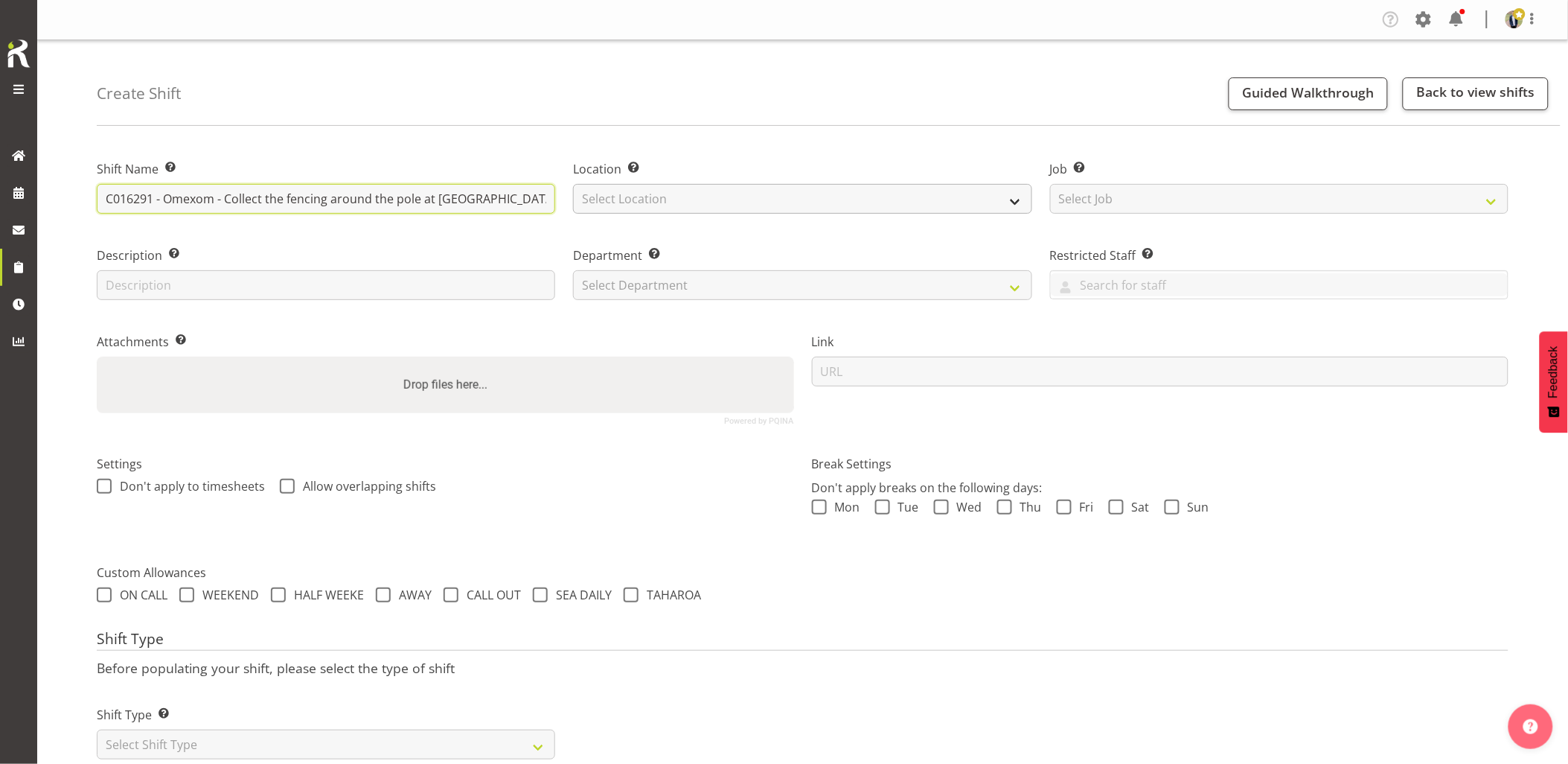
drag, startPoint x: 499, startPoint y: 202, endPoint x: 734, endPoint y: 190, distance: 235.3
click at [735, 190] on div "Shift Name Enter a name for the shift (e.g. Day Shift). C016291 - Omexom - Coll…" at bounding box center [803, 286] width 1430 height 295
click at [546, 198] on input "C016291 - Omexom - Collect the fencing around the pole at [GEOGRAPHIC_DATA], [G…" at bounding box center [326, 199] width 458 height 29
paste input "Rohit 0212237551"
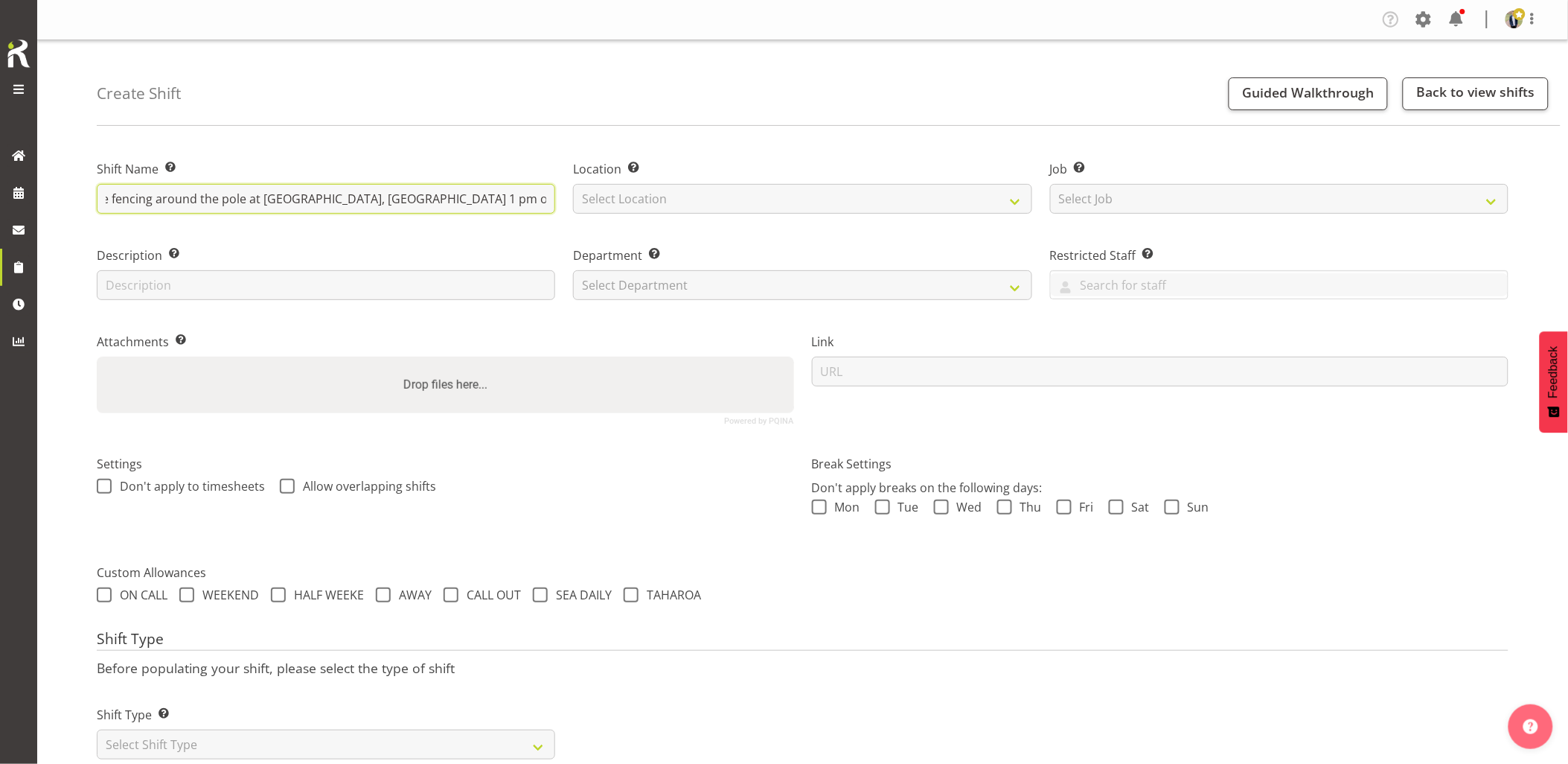
scroll to position [0, 275]
type input "C016291 - Omexom - Collect the fencing around the pole at East Coast Rd, Redval…"
click at [623, 201] on select "Select Location GRS Auckland GRS Hastings GRS Tauranga" at bounding box center [802, 199] width 458 height 29
select select "28"
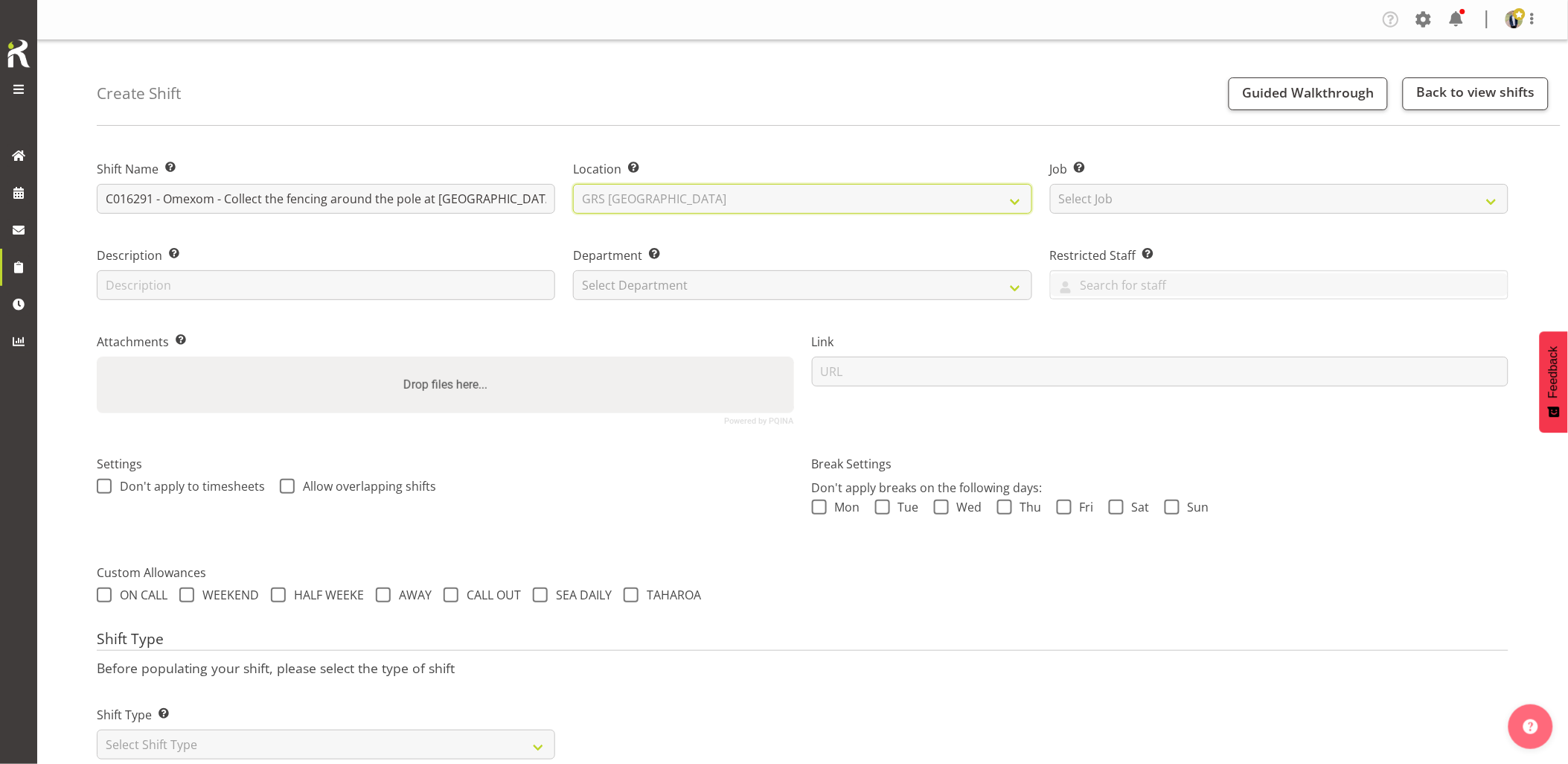
click at [573, 184] on select "Select Location GRS Auckland GRS Hastings GRS Tauranga" at bounding box center [802, 199] width 458 height 29
click at [1089, 192] on select "Select Job Create new job 1.1 GRS AKL RENTALS 1.1 GRS AKL RENTALS AC 1.1 GRS AK…" at bounding box center [1279, 199] width 458 height 29
select select "7504"
click at [1050, 184] on select "Select Job Create new job 1.1 GRS AKL RENTALS 1.1 GRS AKL RENTALS AC 1.1 GRS AK…" at bounding box center [1279, 199] width 458 height 29
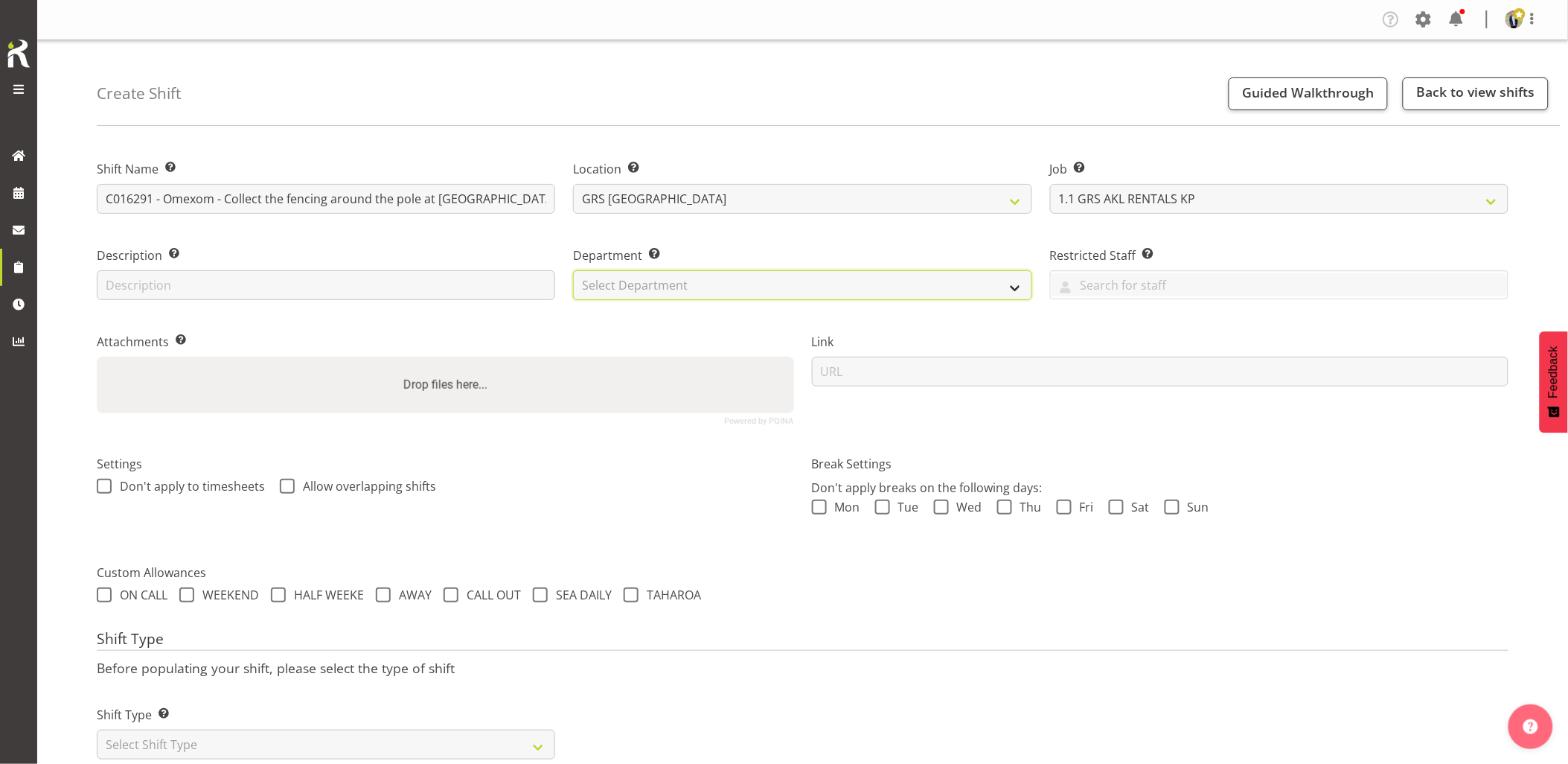
click at [683, 290] on select "Select Department GRS HIRE AKL GRS HIRE AKL GRS HIRE TGA GRS HIRE HST GRS SALES…" at bounding box center [802, 285] width 458 height 29
select select "20"
click at [573, 270] on select "Select Department GRS HIRE AKL GRS HIRE AKL GRS HIRE TGA GRS HIRE HST GRS SALES…" at bounding box center [802, 285] width 458 height 29
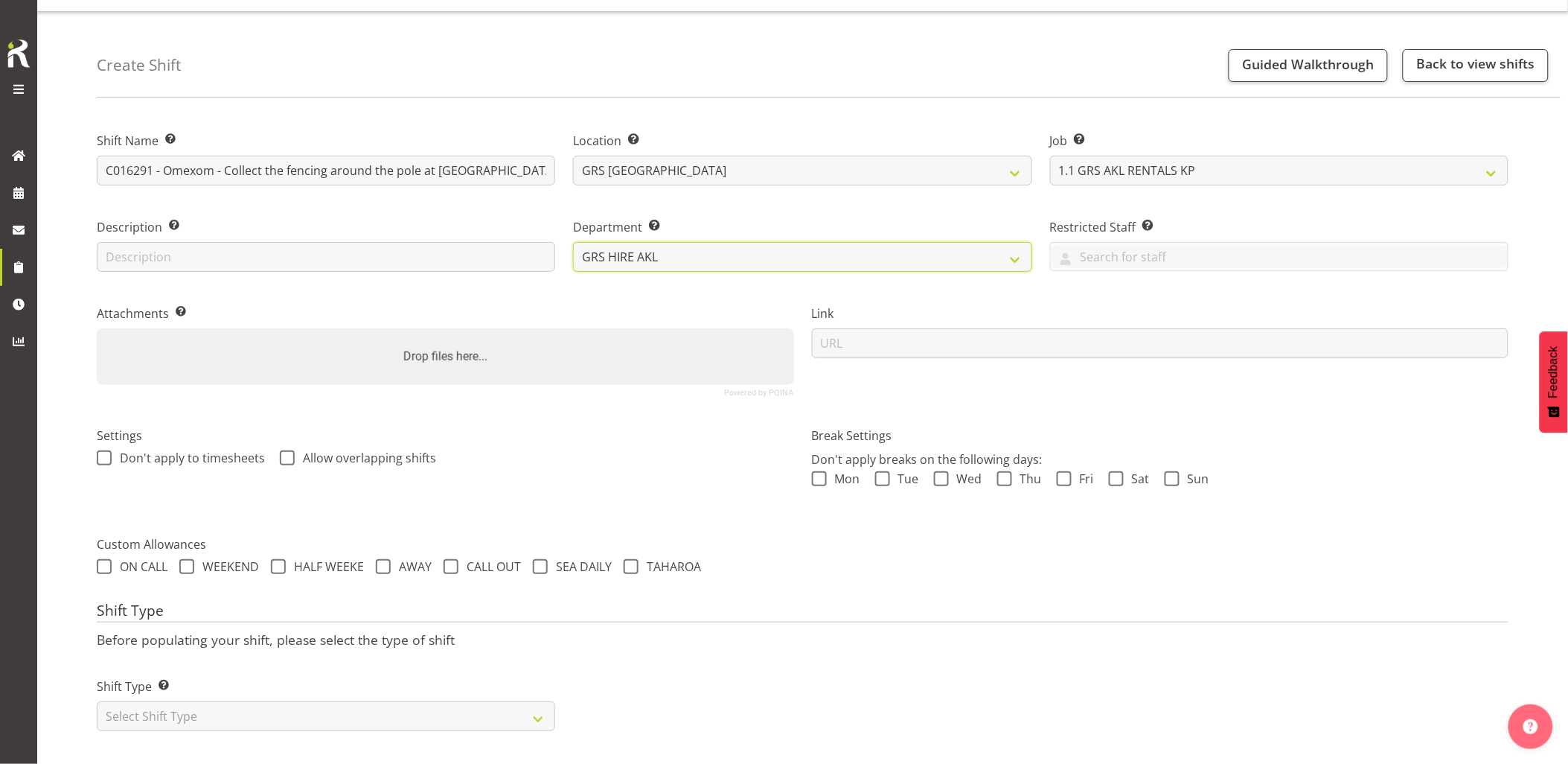
scroll to position [43, 0]
click at [307, 719] on div "Shift Type Shift Types: One Off – Select this if you would like a single shift …" at bounding box center [326, 697] width 476 height 84
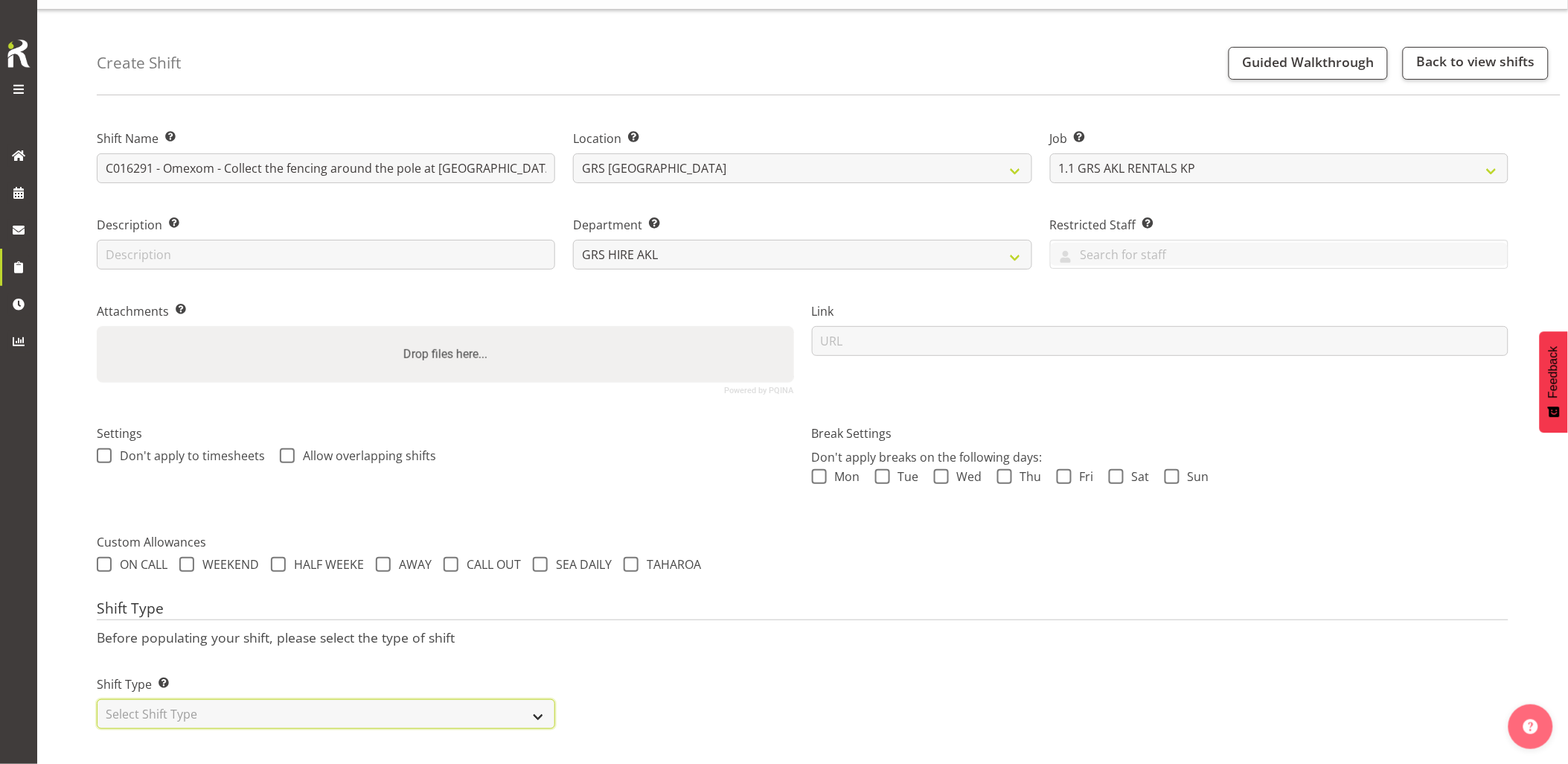
drag, startPoint x: 302, startPoint y: 712, endPoint x: 268, endPoint y: 709, distance: 34.1
click at [302, 712] on select "Select Shift Type One Off Shift Recurring Shift Rotating Shift" at bounding box center [326, 714] width 458 height 29
select select "one_off"
click at [97, 699] on select "Select Shift Type One Off Shift Recurring Shift Rotating Shift" at bounding box center [326, 714] width 458 height 29
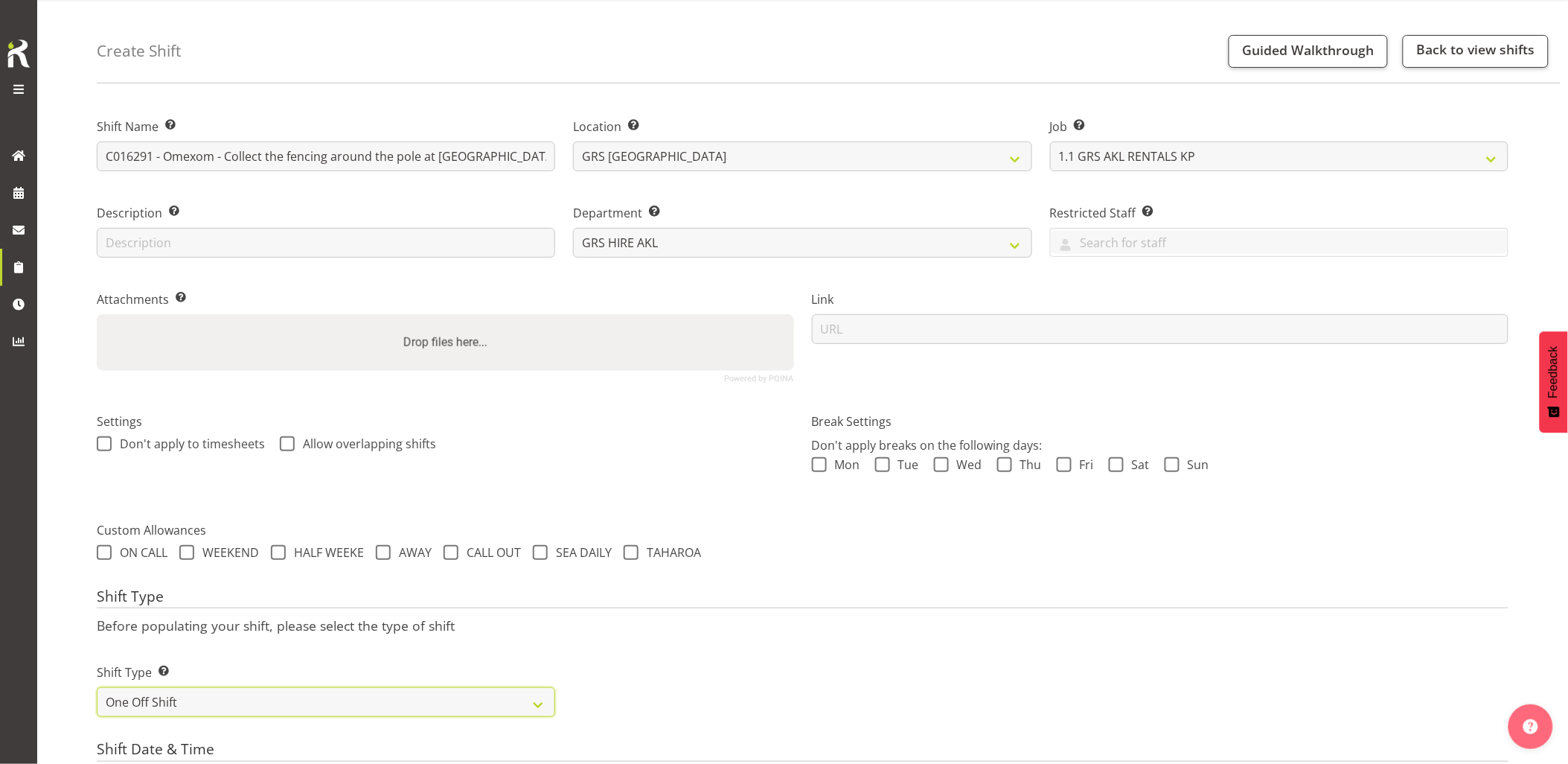
scroll to position [209, 0]
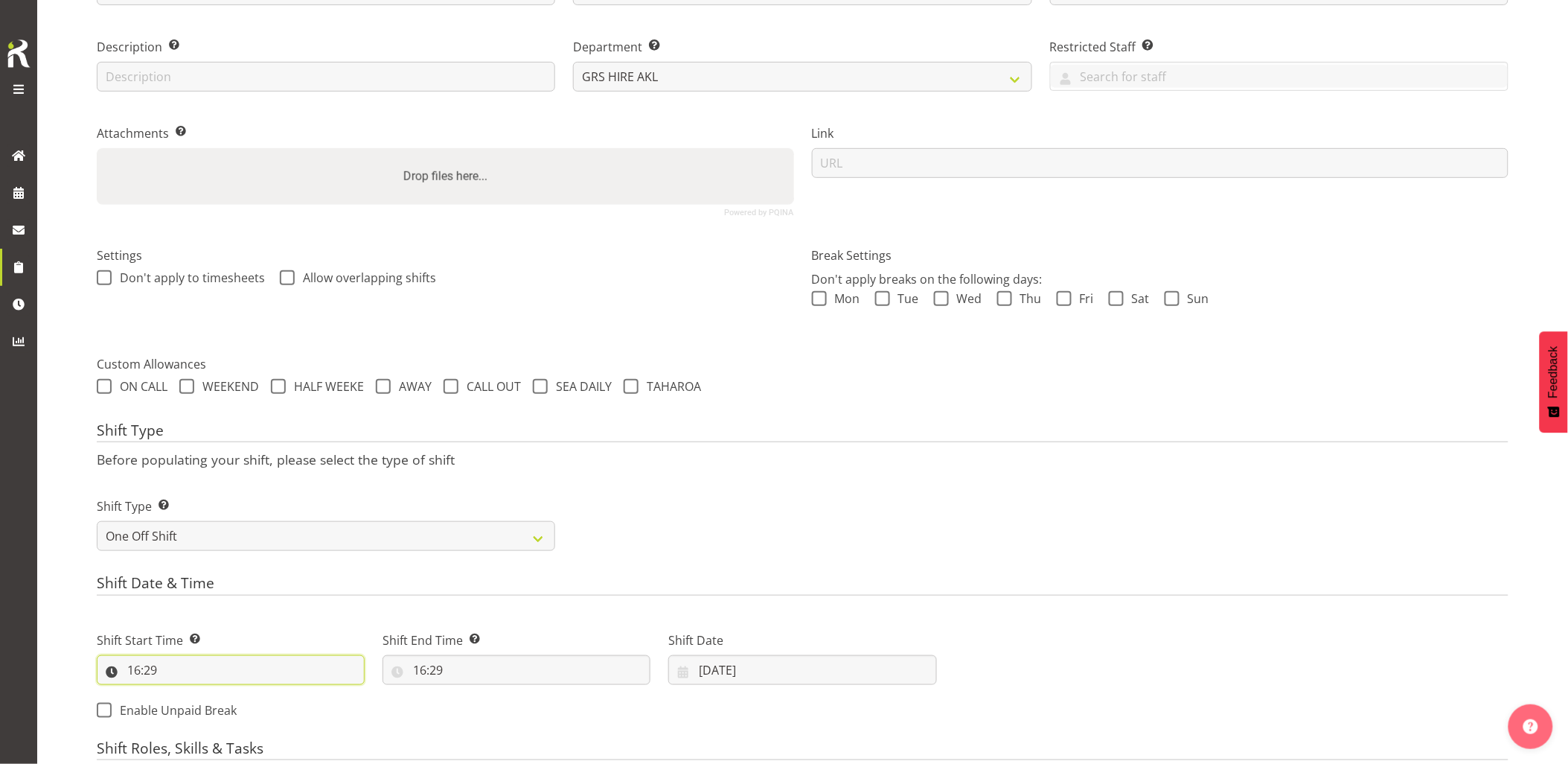
click at [223, 666] on input "16:29" at bounding box center [231, 670] width 268 height 29
click at [210, 705] on select "00 01 02 03 04 05 06 07 08 09 10 11 12 13 14 15 16 17 18 19 20 21 22 23" at bounding box center [198, 709] width 33 height 29
select select "12"
click at [181, 694] on select "00 01 02 03 04 05 06 07 08 09 10 11 12 13 14 15 16 17 18 19 20 21 22 23" at bounding box center [198, 709] width 33 height 29
type input "12:29"
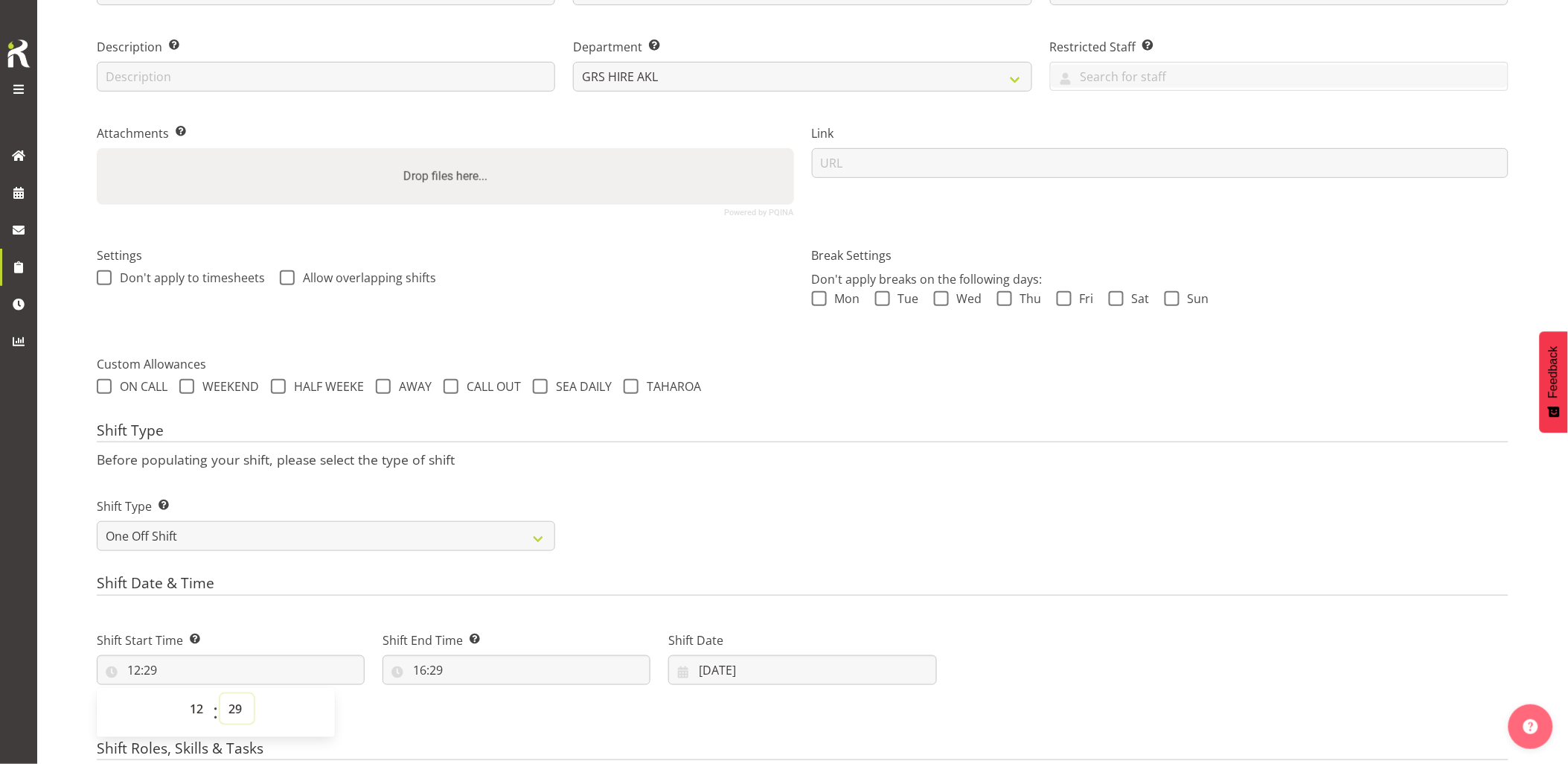
click at [231, 708] on select "00 01 02 03 04 05 06 07 08 09 10 11 12 13 14 15 16 17 18 19 20 21 22 23 24 25 2…" at bounding box center [237, 709] width 33 height 29
select select "0"
click at [220, 694] on select "00 01 02 03 04 05 06 07 08 09 10 11 12 13 14 15 16 17 18 19 20 21 22 23 24 25 2…" at bounding box center [237, 709] width 33 height 29
type input "12:00"
click at [518, 679] on input "16:29" at bounding box center [516, 670] width 268 height 29
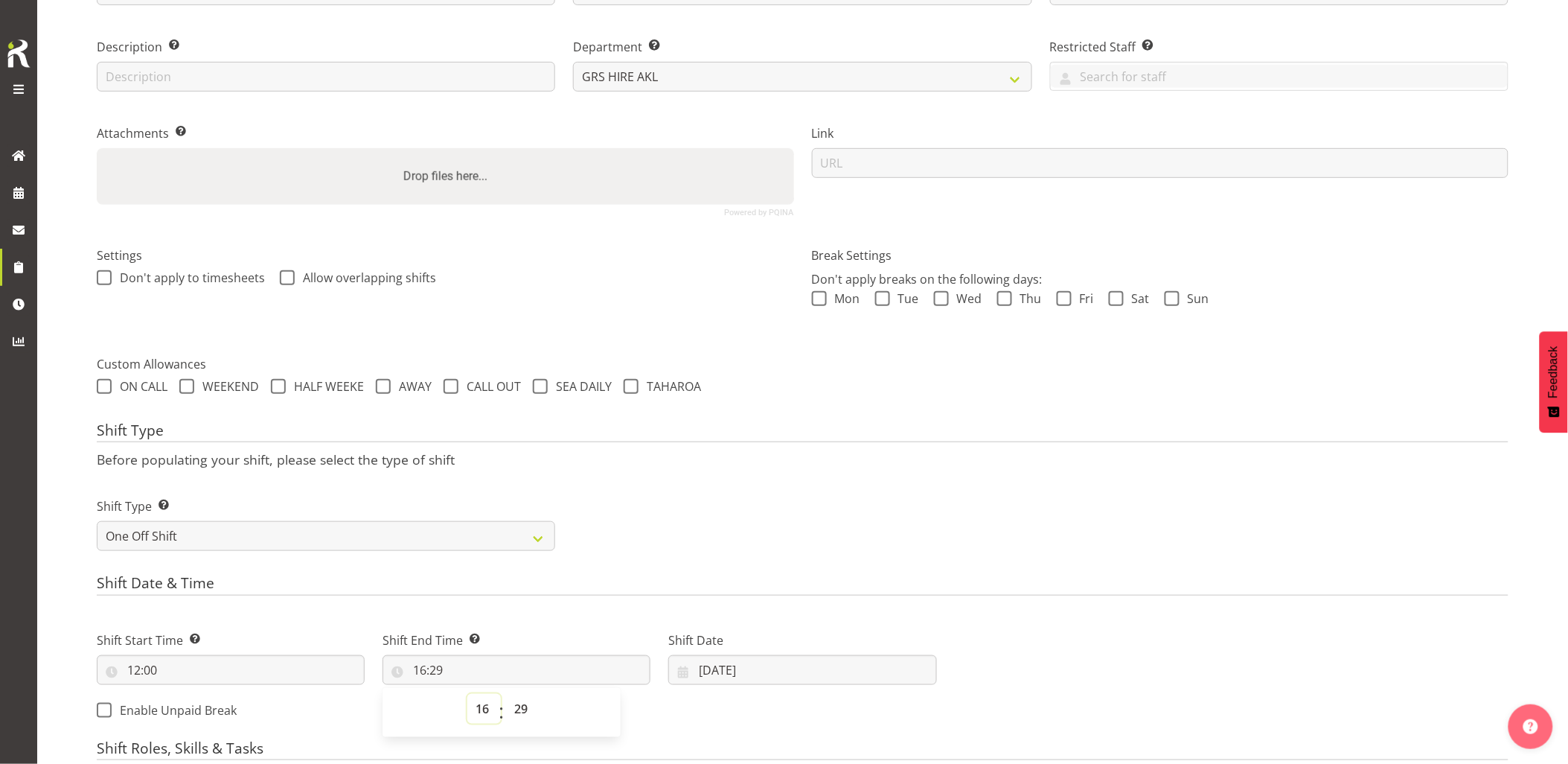
click at [477, 715] on select "00 01 02 03 04 05 06 07 08 09 10 11 12 13 14 15 16 17 18 19 20 21 22 23" at bounding box center [484, 709] width 33 height 29
select select "14"
click at [468, 694] on select "00 01 02 03 04 05 06 07 08 09 10 11 12 13 14 15 16 17 18 19 20 21 22 23" at bounding box center [484, 709] width 33 height 29
type input "14:29"
click at [524, 707] on select "00 01 02 03 04 05 06 07 08 09 10 11 12 13 14 15 16 17 18 19 20 21 22 23 24 25 2…" at bounding box center [523, 709] width 33 height 29
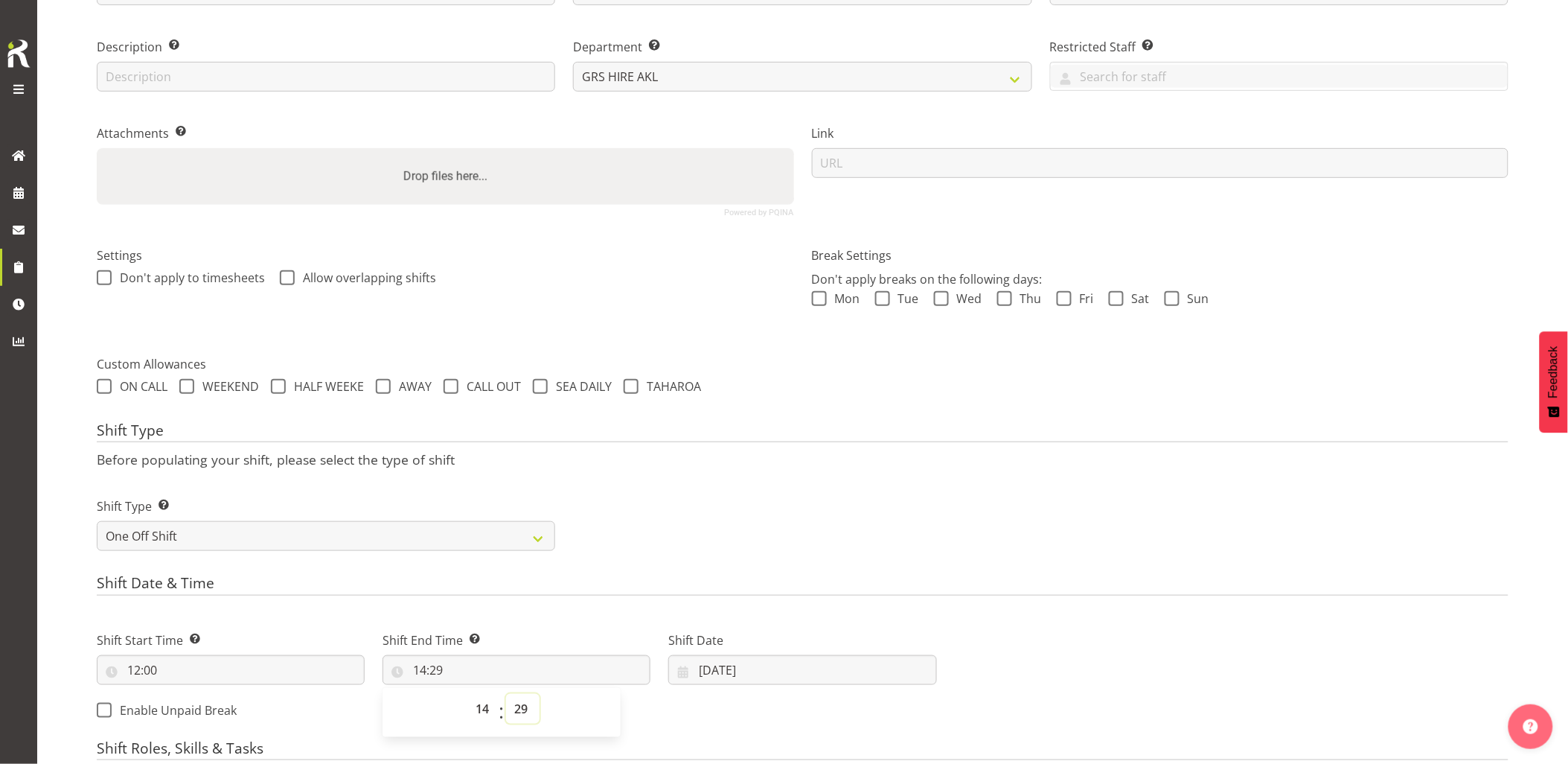
select select "0"
click at [506, 694] on select "00 01 02 03 04 05 06 07 08 09 10 11 12 13 14 15 16 17 18 19 20 21 22 23 24 25 2…" at bounding box center [523, 709] width 33 height 29
type input "14:00"
click at [892, 489] on div "Shift Type Shift Types: One Off – Select this if you would like a single shift …" at bounding box center [803, 518] width 1430 height 84
drag, startPoint x: 787, startPoint y: 665, endPoint x: 882, endPoint y: 660, distance: 95.1
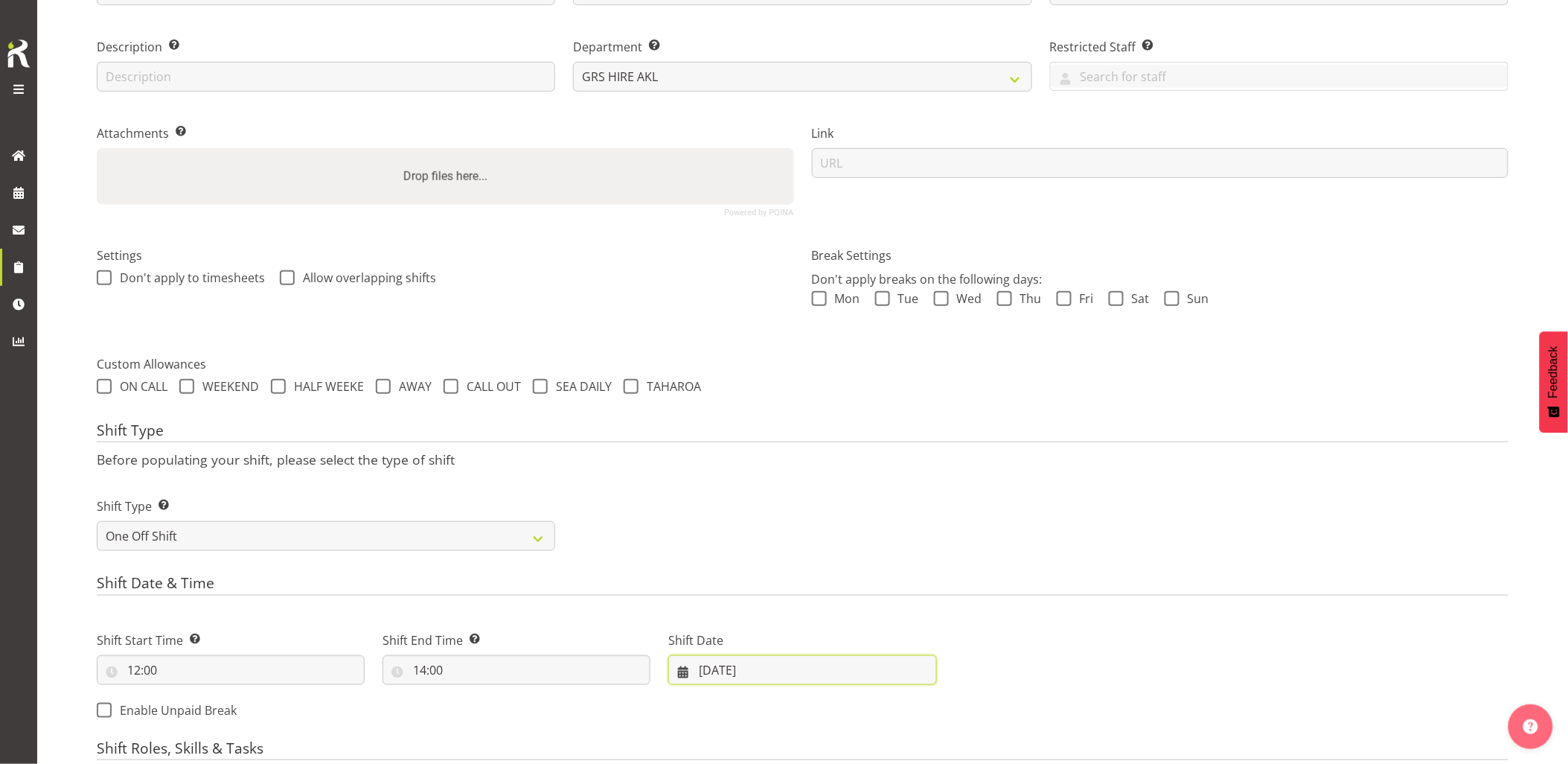
click at [788, 665] on input "02/10/2025" at bounding box center [803, 670] width 268 height 29
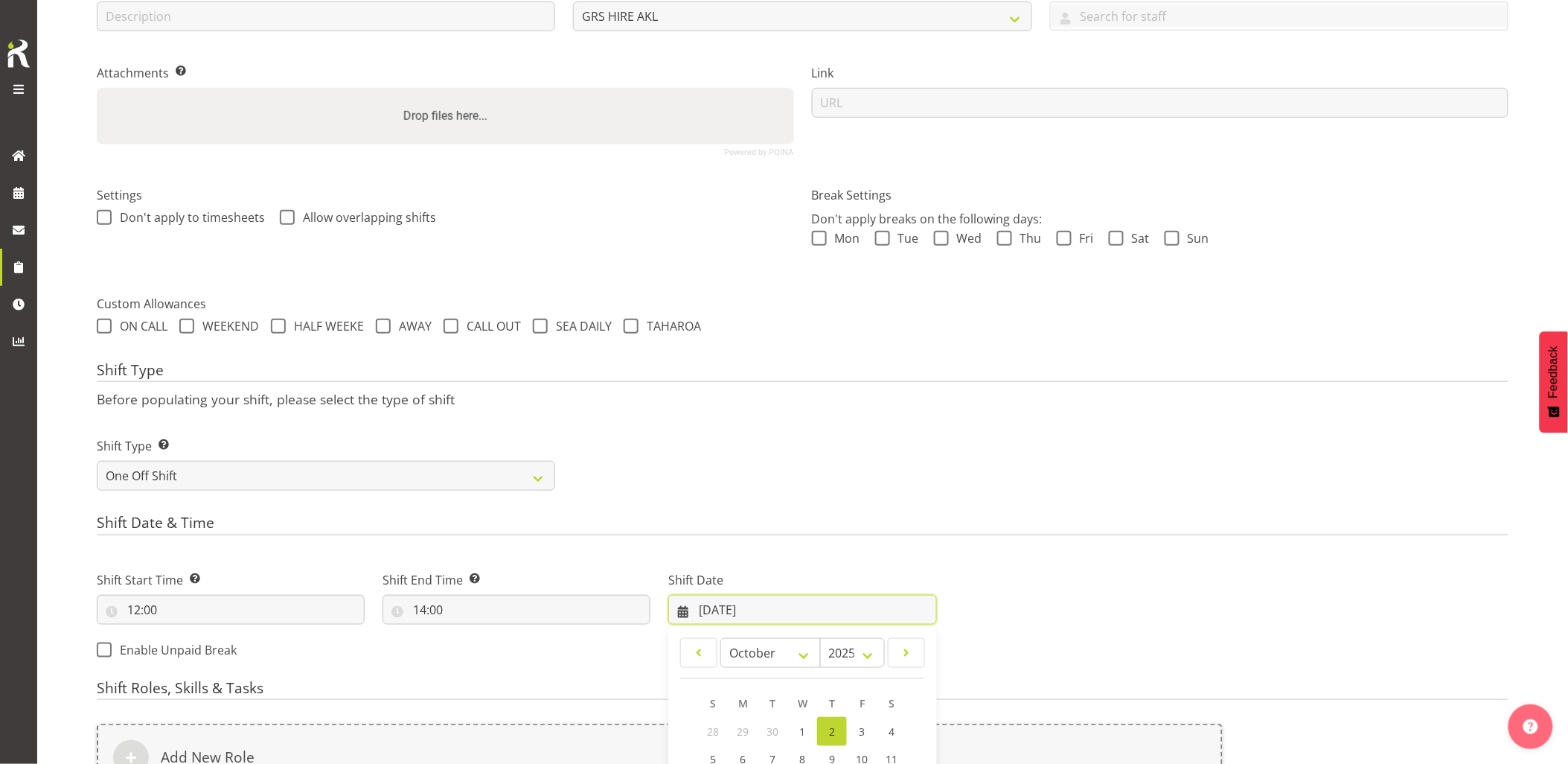
scroll to position [456, 0]
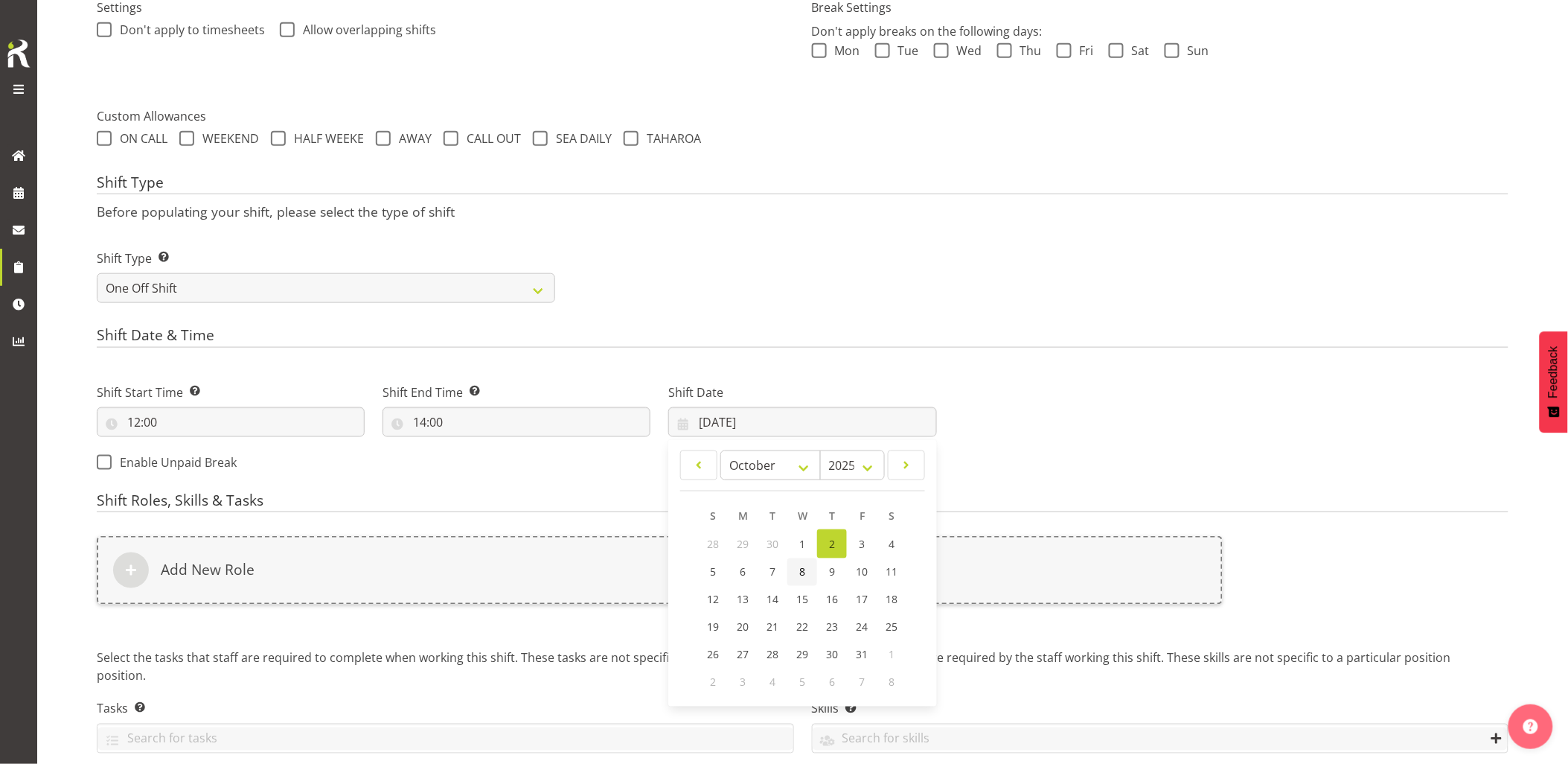
click at [800, 575] on span "8" at bounding box center [803, 572] width 6 height 14
type input "08/10/2025"
click at [772, 586] on div "Add New Role" at bounding box center [660, 570] width 1126 height 68
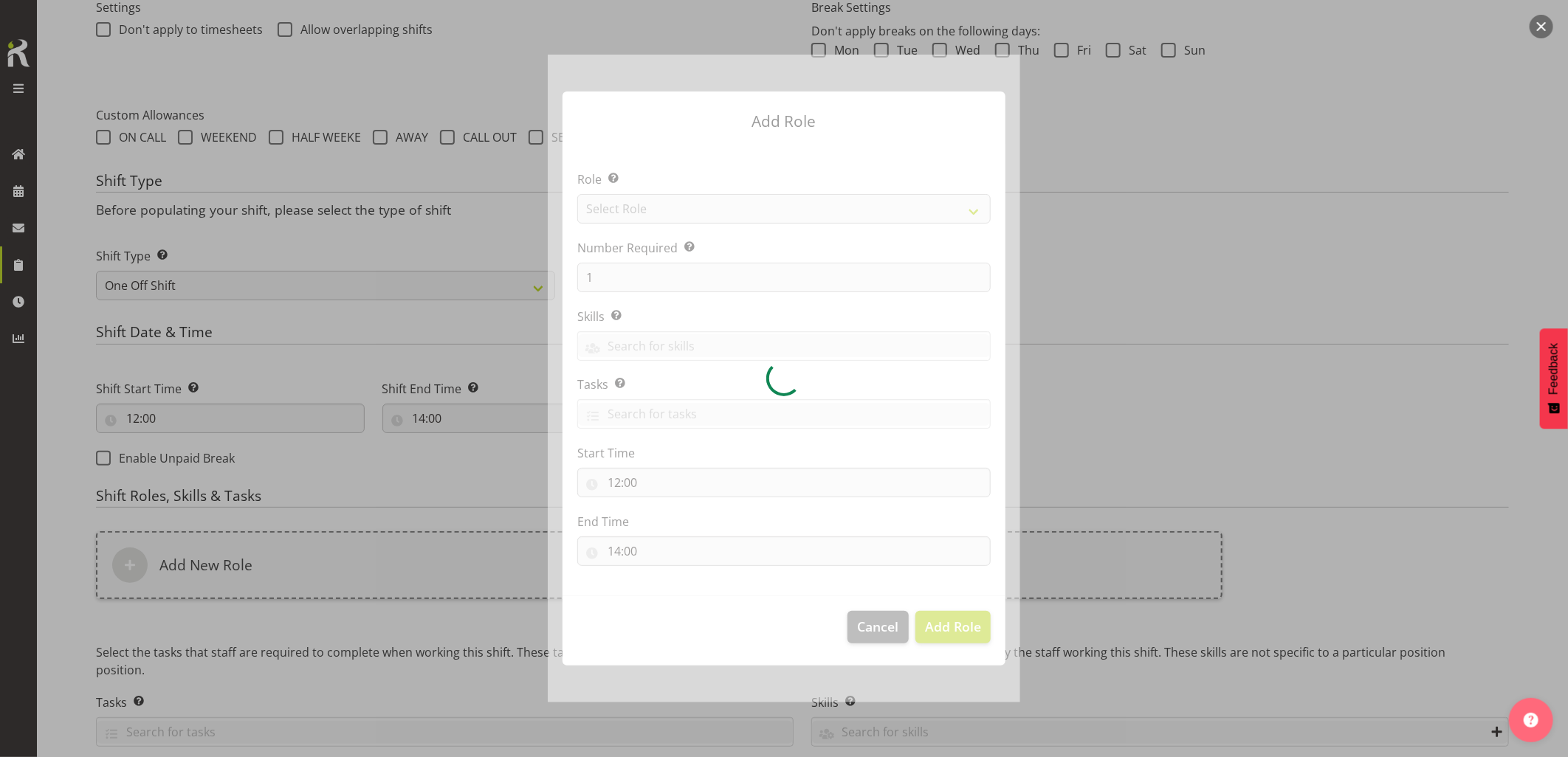
click at [635, 218] on div at bounding box center [784, 378] width 472 height 647
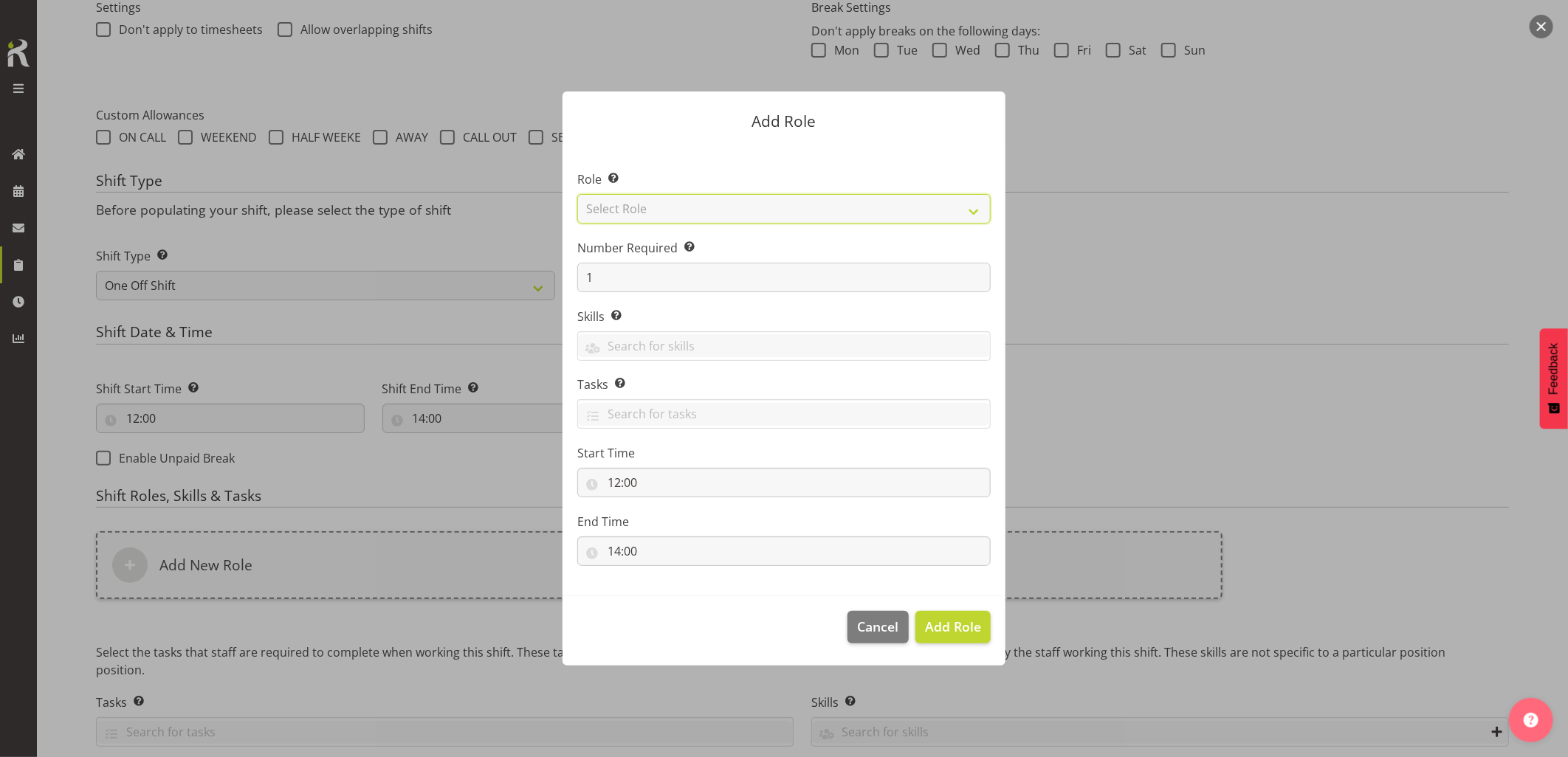
drag, startPoint x: 664, startPoint y: 214, endPoint x: 672, endPoint y: 226, distance: 14.4
click at [664, 214] on select "Select Role Account Manager Electrician Engineering GM HSEQ manager MECH Mechan…" at bounding box center [784, 208] width 414 height 29
select select "20"
click at [578, 194] on select "Select Role Account Manager Electrician Engineering GM HSEQ manager MECH Mechan…" at bounding box center [784, 208] width 414 height 29
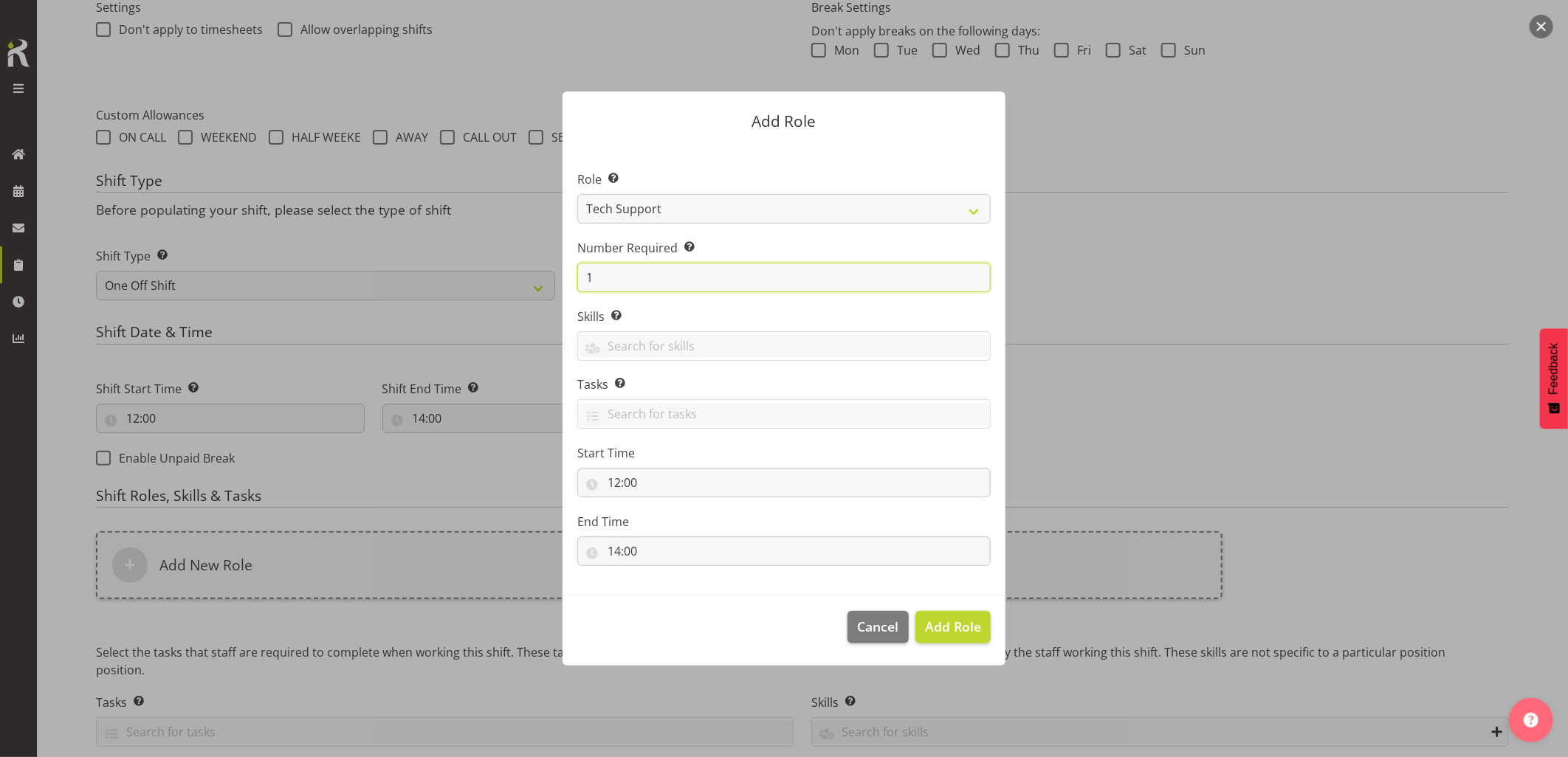
drag, startPoint x: 641, startPoint y: 281, endPoint x: 551, endPoint y: 286, distance: 90.1
click at [564, 285] on section "Role Select the role you wish to add to the shift. Account Manager Electrician …" at bounding box center [784, 369] width 443 height 451
type input "2"
click at [960, 623] on span "Add 2 Roles" at bounding box center [944, 626] width 74 height 18
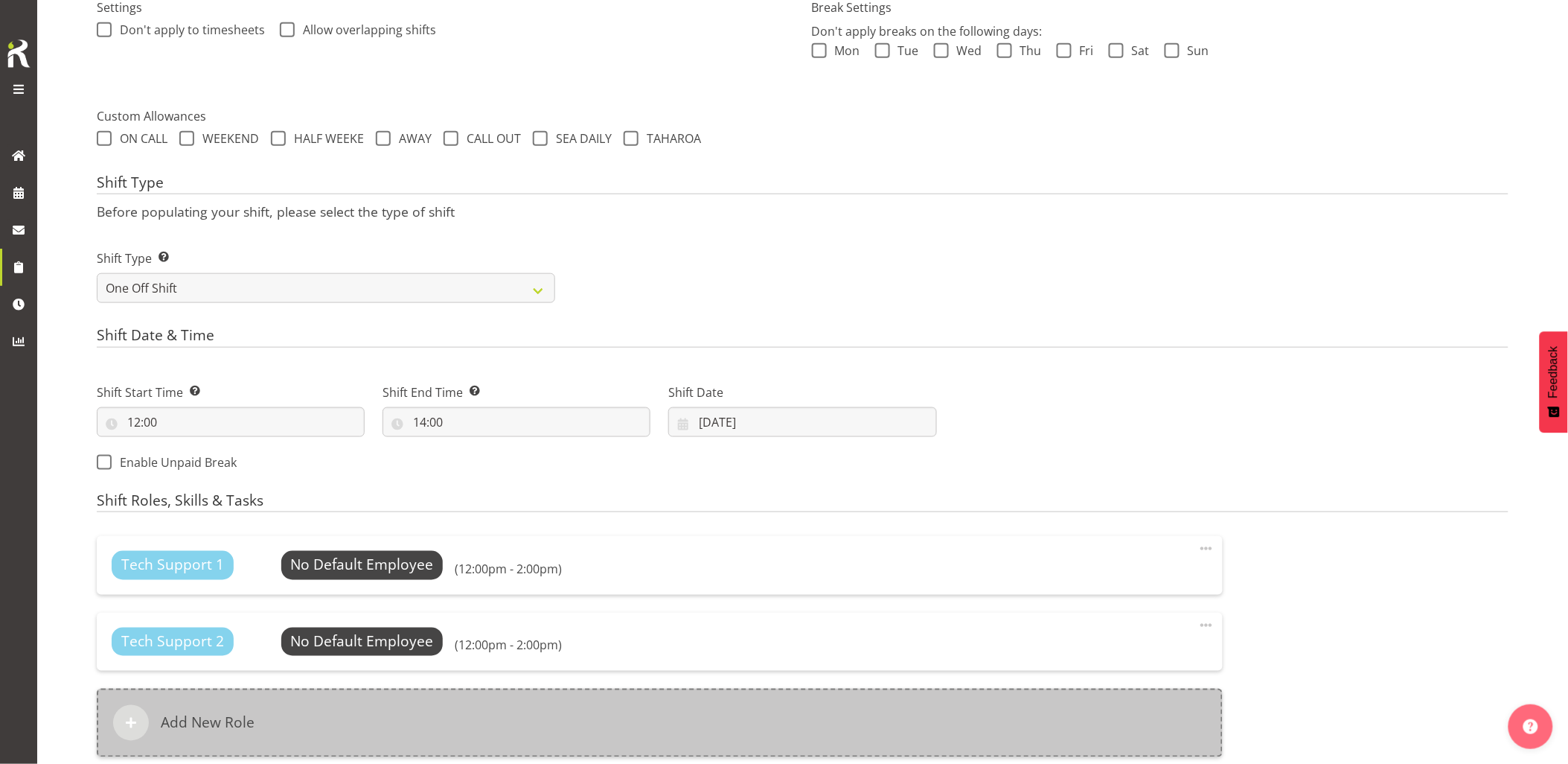
click at [722, 715] on div "Add New Role" at bounding box center [660, 723] width 1126 height 68
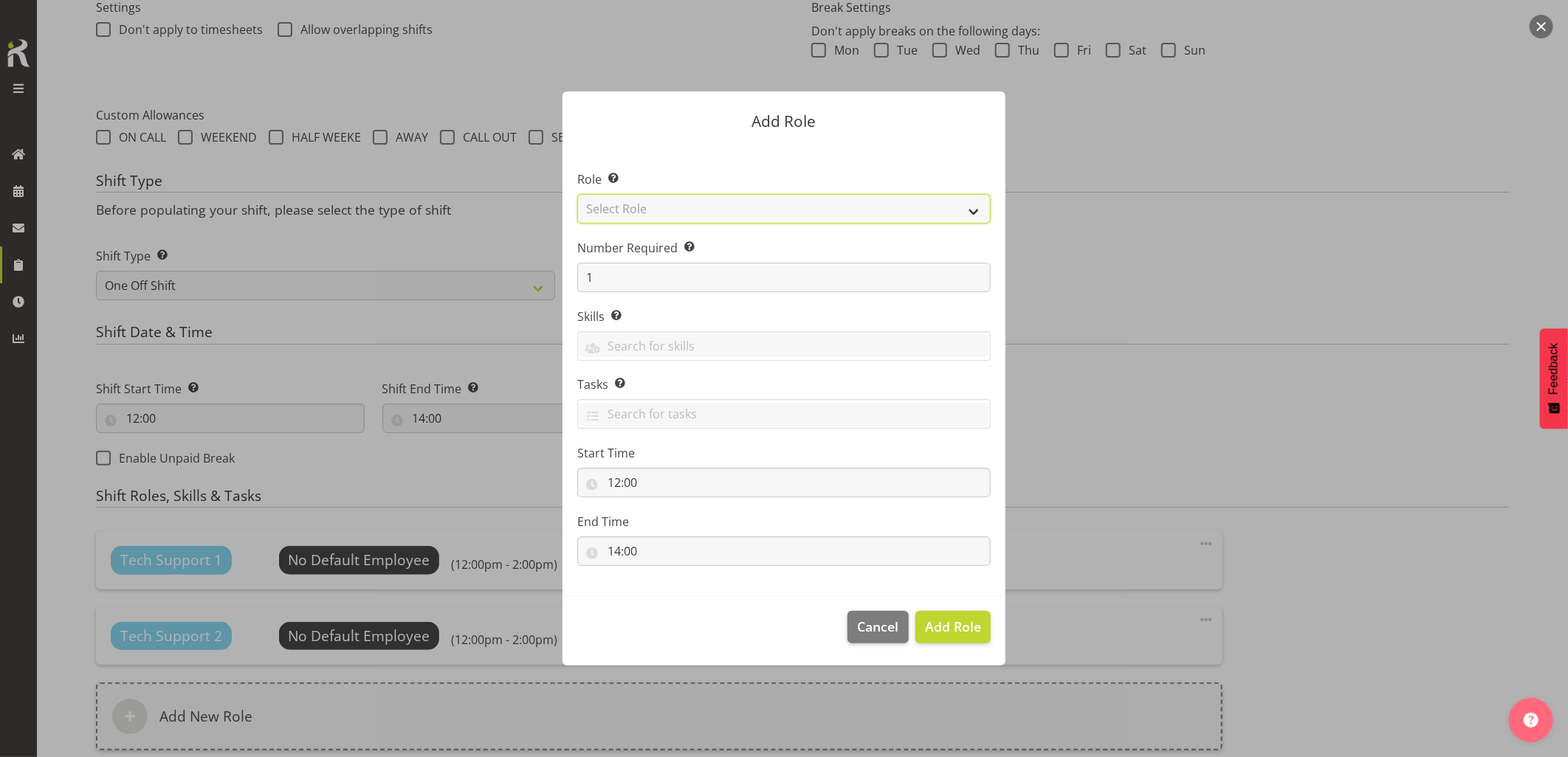
click at [637, 210] on select "Select Role Account Manager Electrician Engineering GM HSEQ manager MECH Mechan…" at bounding box center [784, 208] width 414 height 29
select select "27"
click at [578, 194] on select "Select Role Account Manager Electrician Engineering GM HSEQ manager MECH Mechan…" at bounding box center [784, 208] width 414 height 29
drag, startPoint x: 934, startPoint y: 624, endPoint x: 974, endPoint y: 623, distance: 40.0
click at [936, 625] on span "Add Role" at bounding box center [953, 626] width 56 height 18
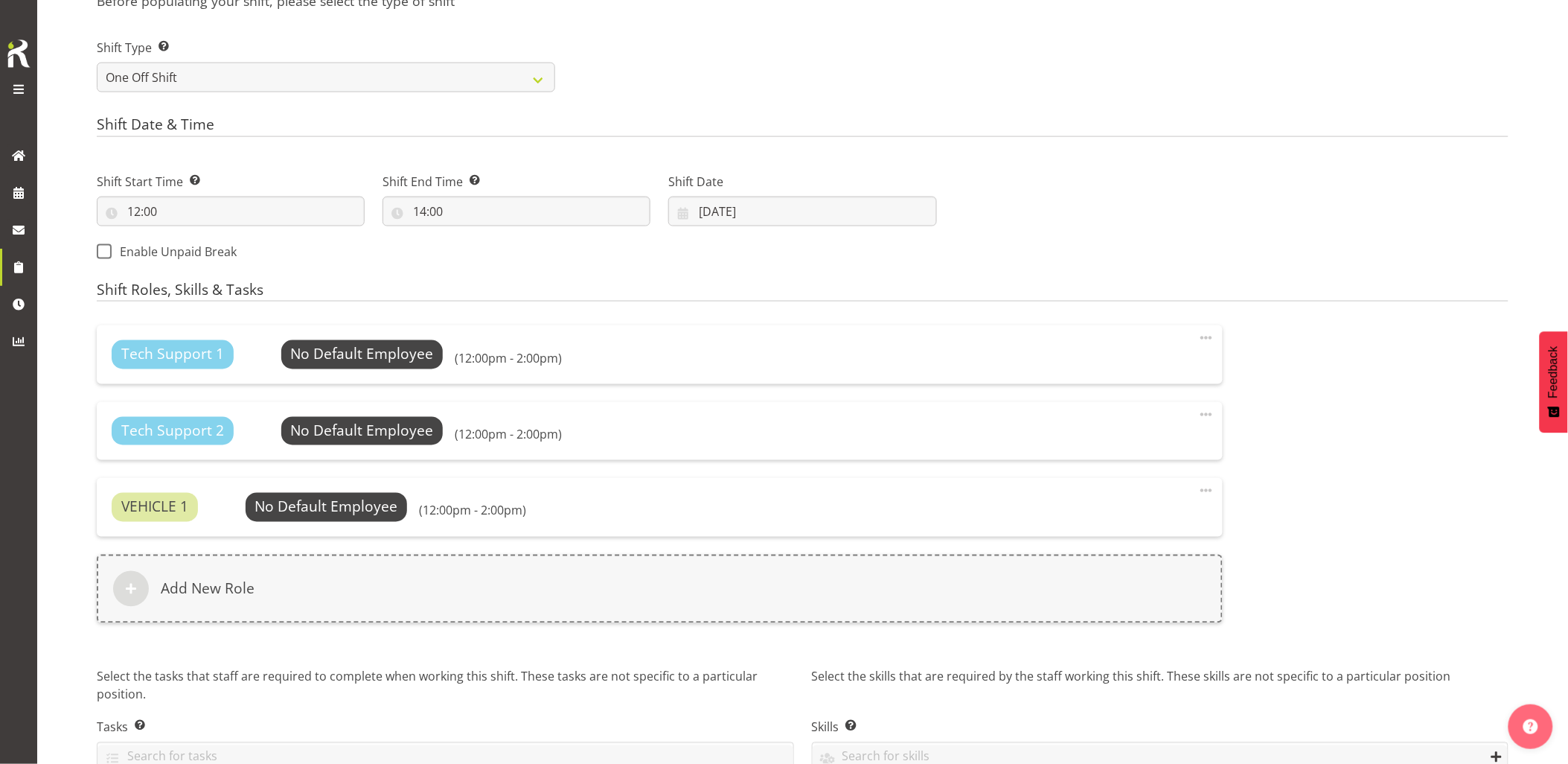
scroll to position [748, 0]
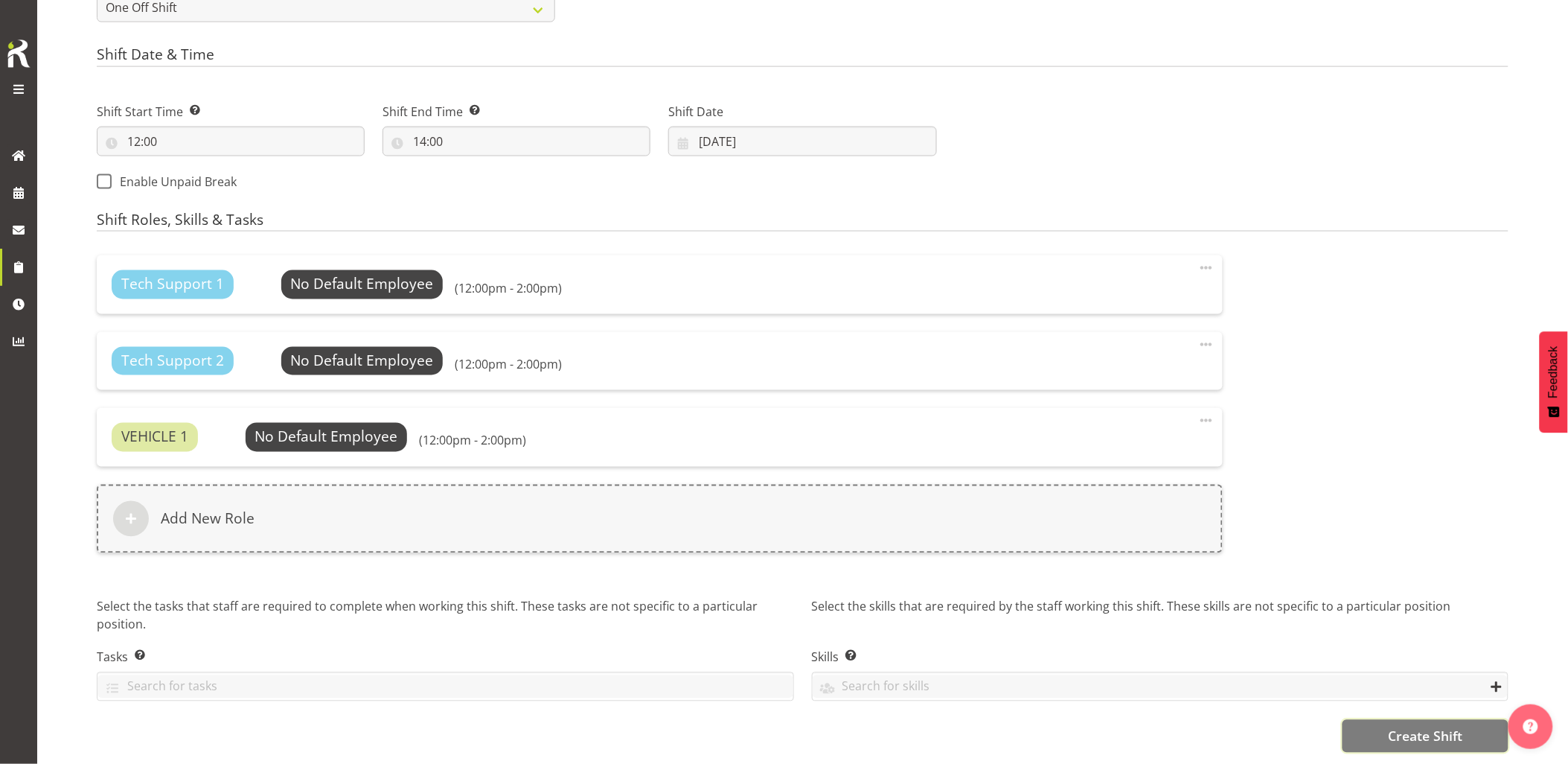
click at [1449, 738] on button "Create Shift" at bounding box center [1426, 736] width 166 height 33
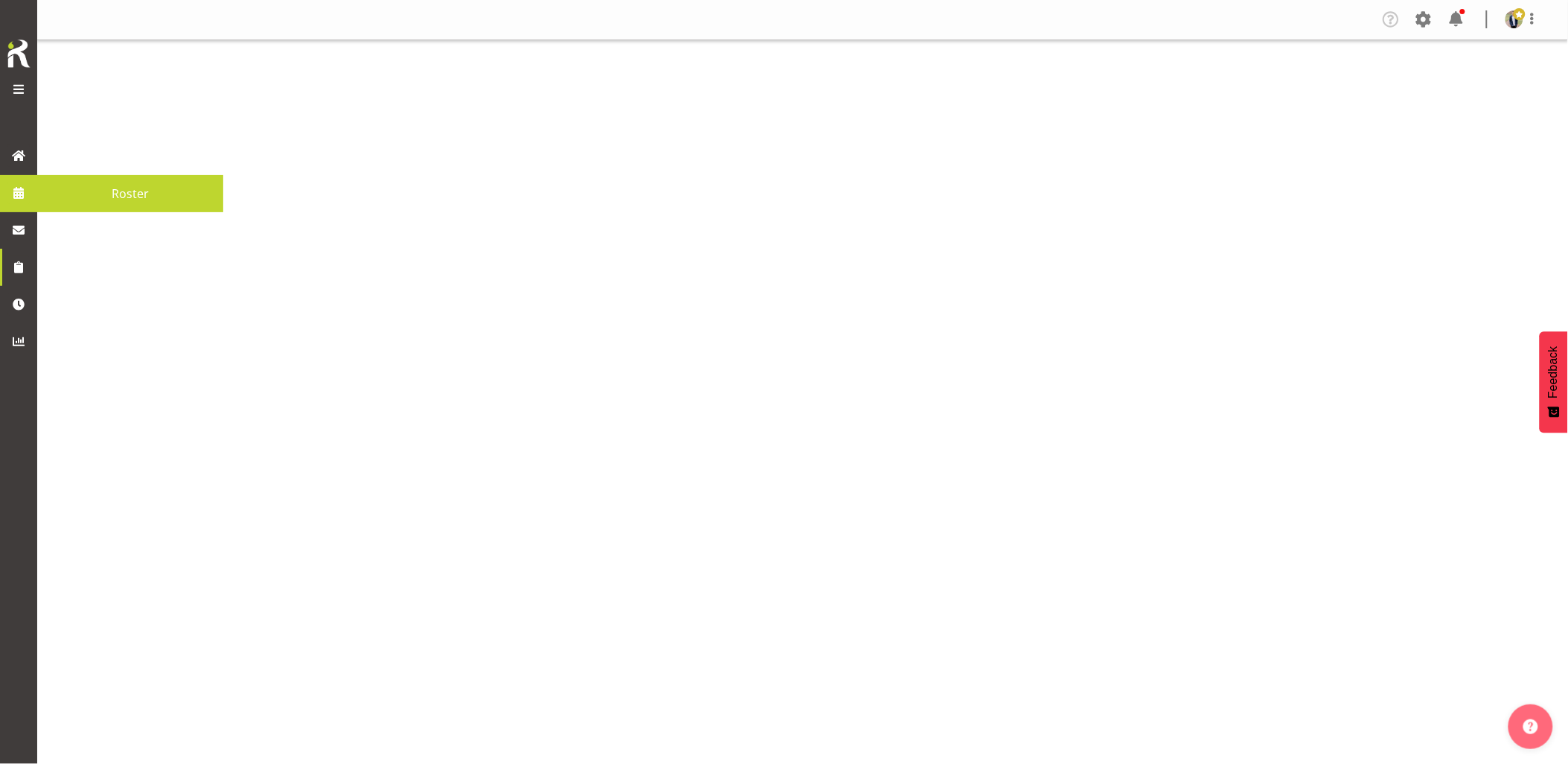
click at [21, 195] on span at bounding box center [19, 192] width 22 height 22
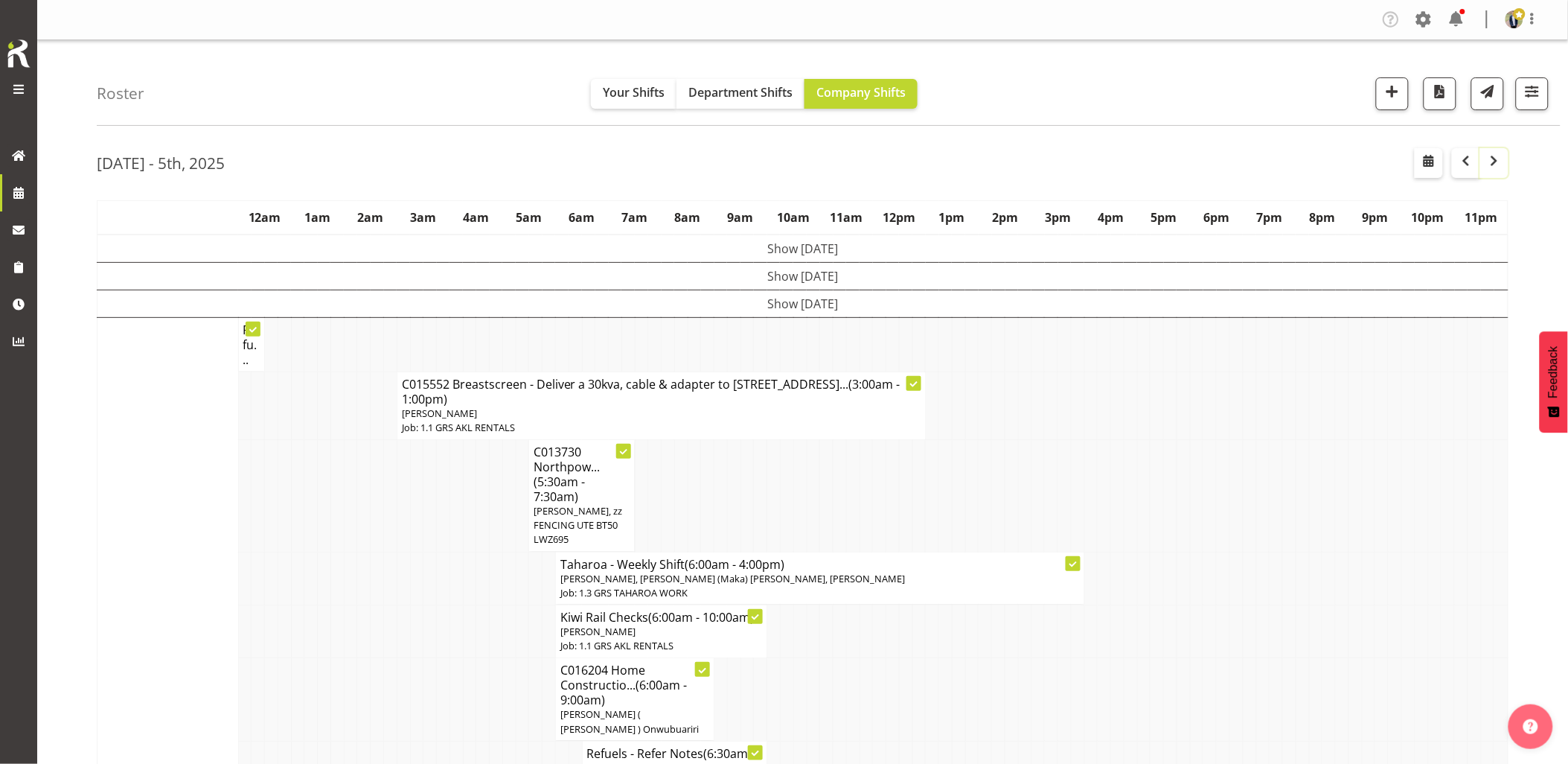
drag, startPoint x: 1504, startPoint y: 164, endPoint x: 1389, endPoint y: 214, distance: 125.4
click at [1504, 165] on button "button" at bounding box center [1494, 163] width 28 height 29
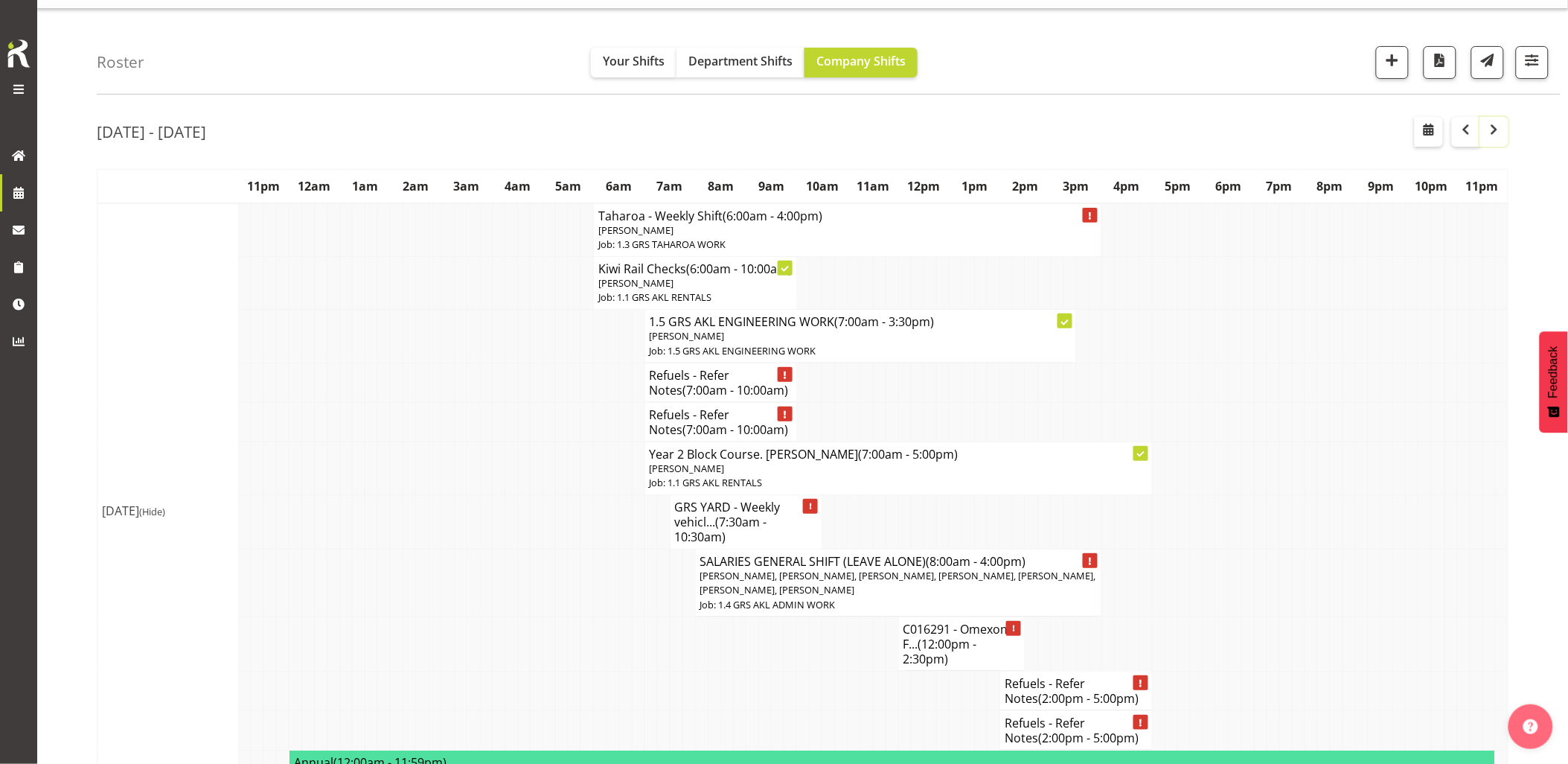
scroll to position [83, 0]
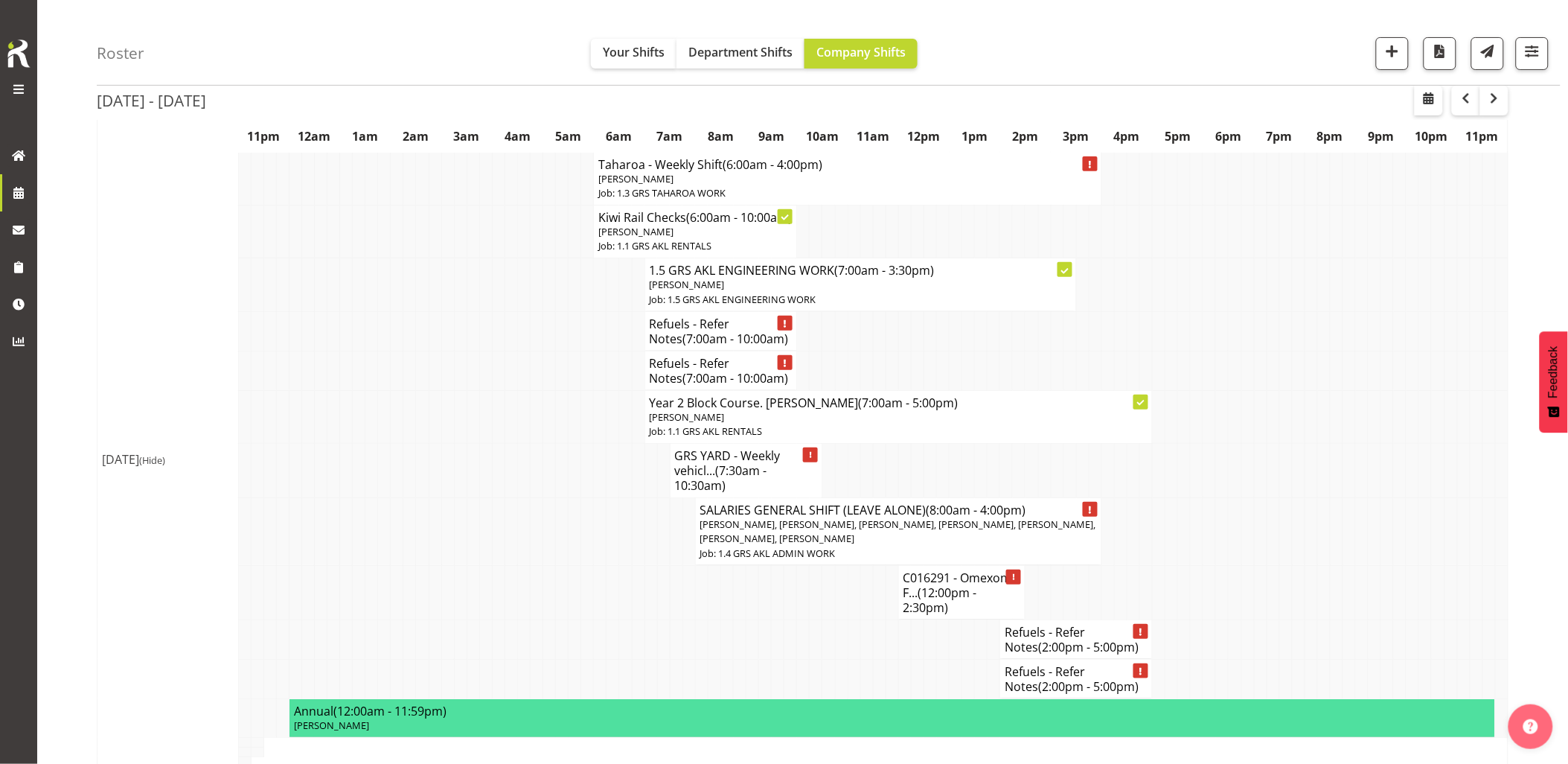
click at [775, 620] on td at bounding box center [778, 593] width 12 height 54
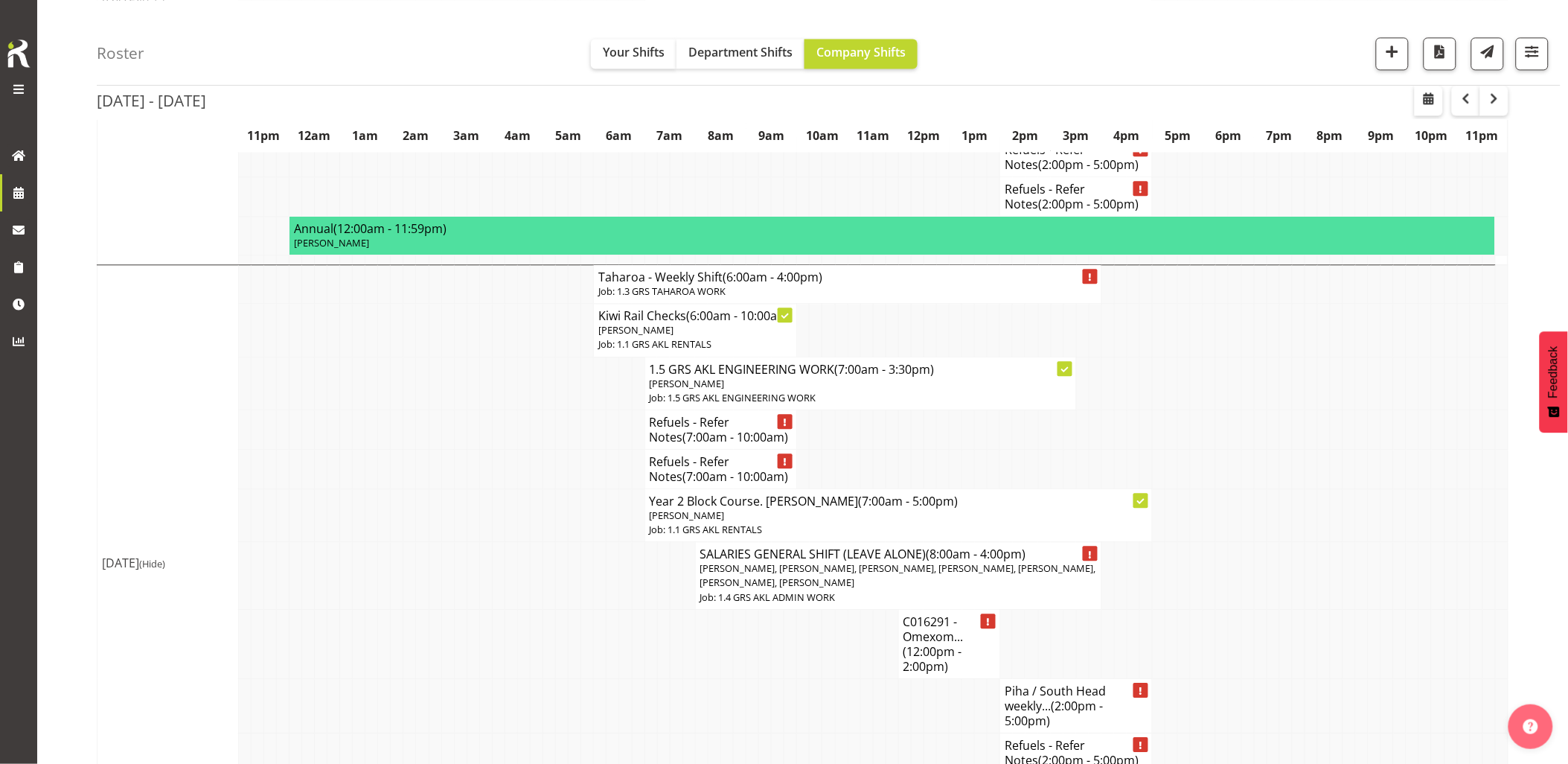
scroll to position [1240, 0]
